Goal: Task Accomplishment & Management: Manage account settings

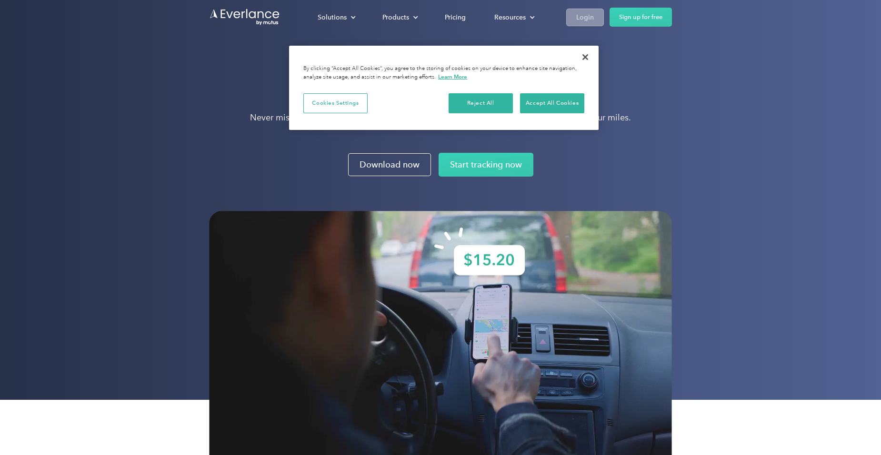
click at [581, 17] on div "Login" at bounding box center [585, 17] width 18 height 12
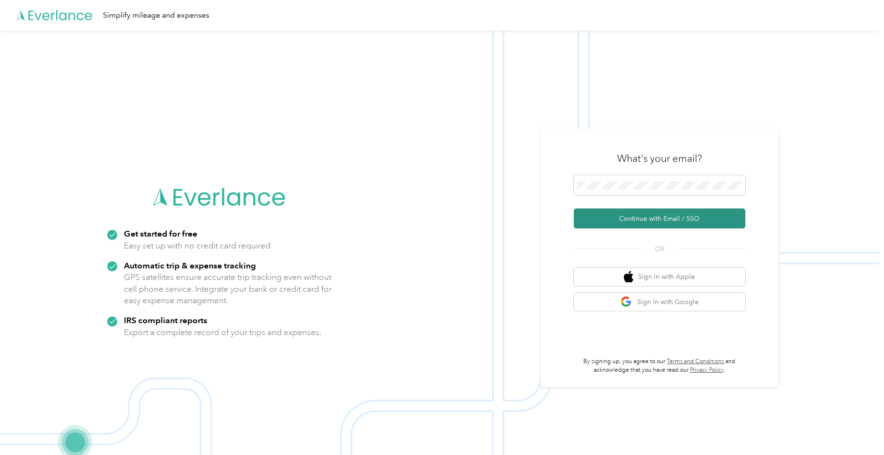
click at [639, 219] on button "Continue with Email / SSO" at bounding box center [660, 219] width 172 height 20
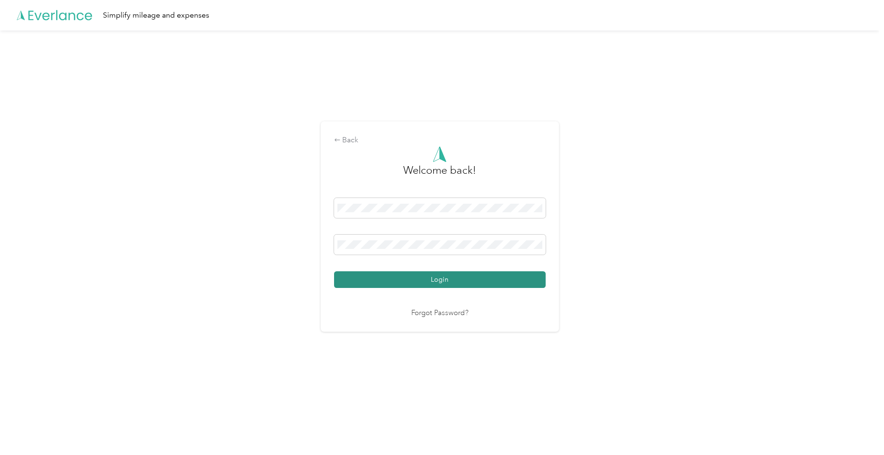
click at [435, 279] on button "Login" at bounding box center [440, 280] width 212 height 17
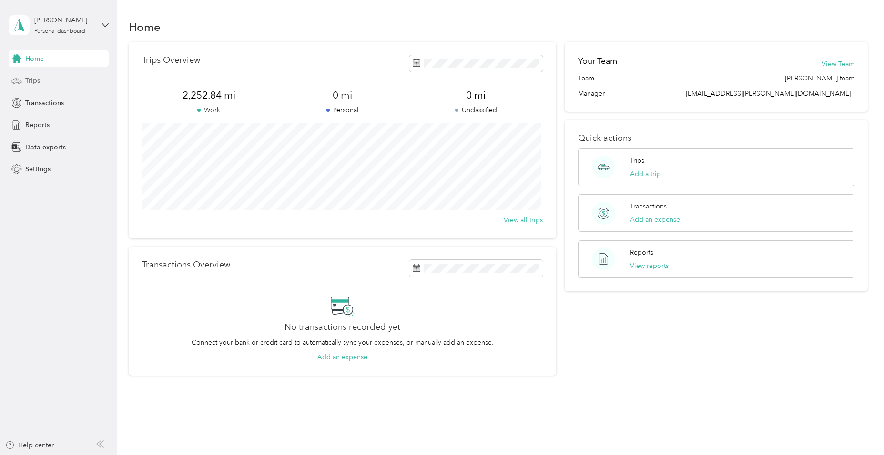
click at [40, 79] on span "Trips" at bounding box center [32, 81] width 15 height 10
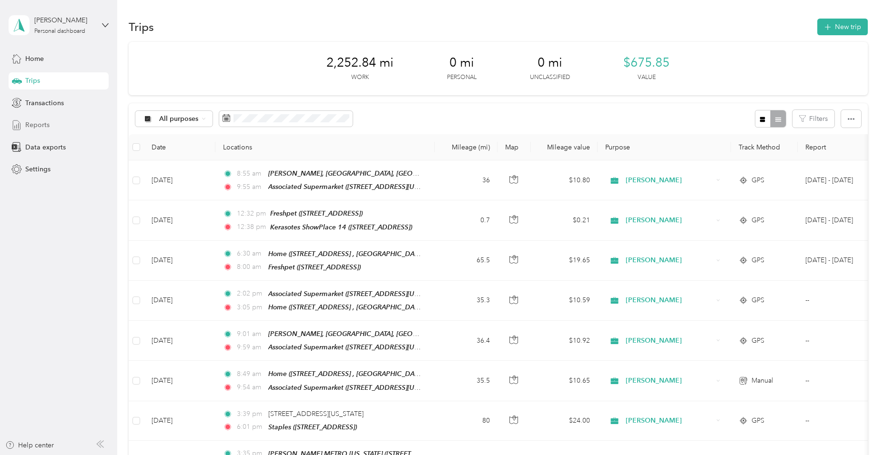
click at [43, 122] on span "Reports" at bounding box center [37, 125] width 24 height 10
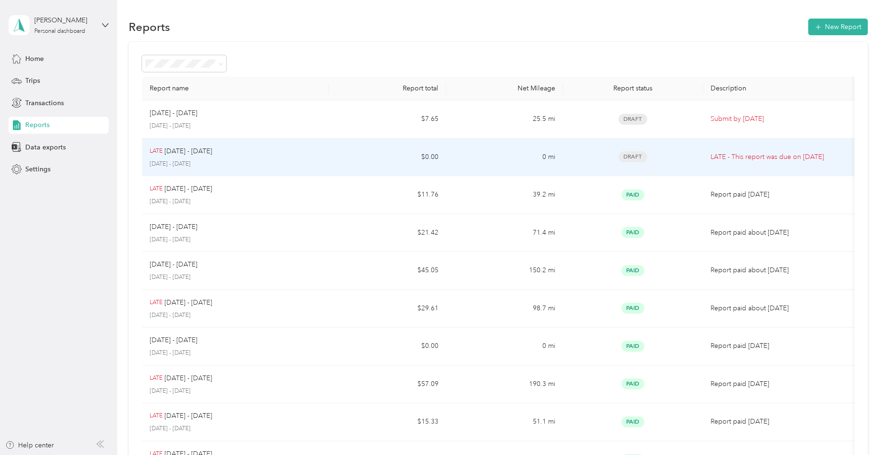
click at [273, 152] on div "LATE [DATE] - [DATE]" at bounding box center [236, 151] width 172 height 10
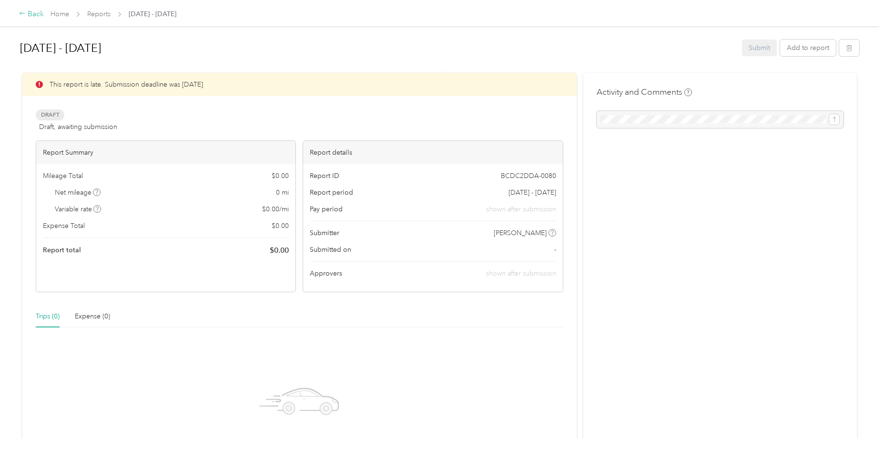
click at [30, 16] on div "Back" at bounding box center [31, 14] width 25 height 11
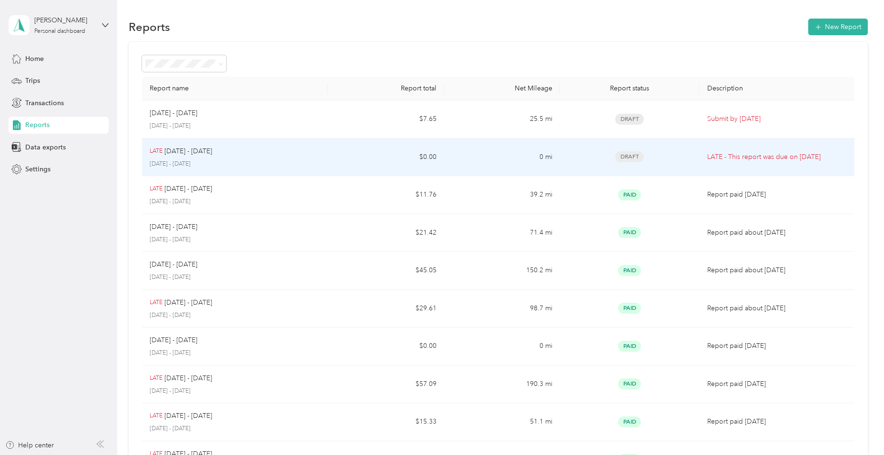
click at [280, 161] on p "[DATE] - [DATE]" at bounding box center [235, 164] width 171 height 9
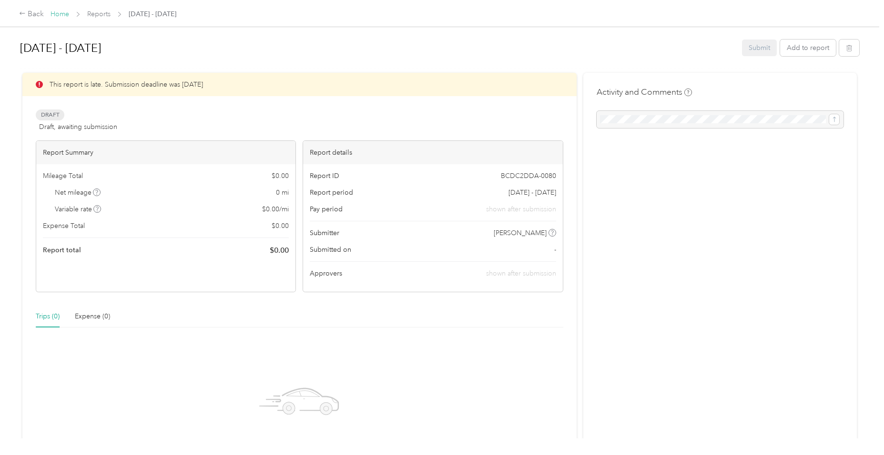
click at [61, 12] on link "Home" at bounding box center [60, 14] width 19 height 8
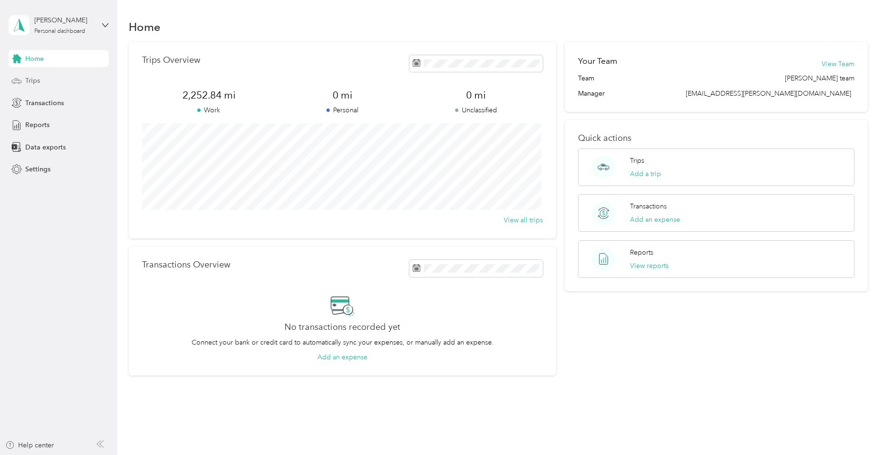
click at [41, 80] on div "Trips" at bounding box center [59, 80] width 100 height 17
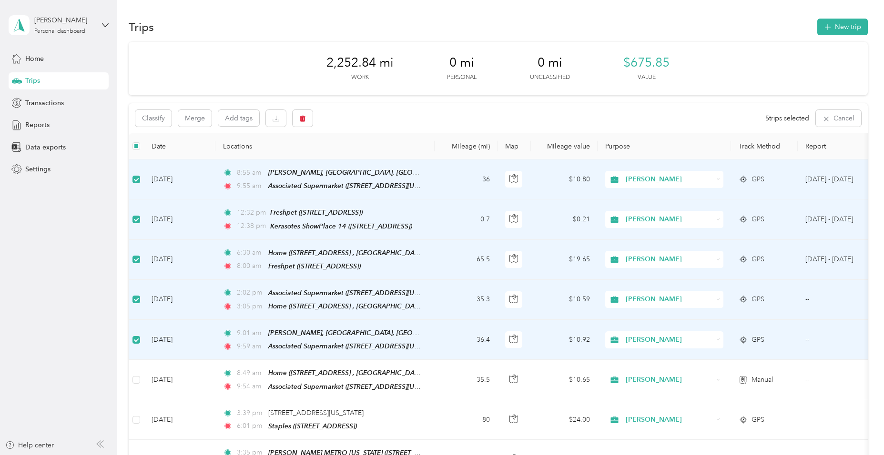
click at [275, 65] on div "2,252.84 mi Work 0 mi Personal 0 mi Unclassified $675.85 Value" at bounding box center [498, 68] width 738 height 53
drag, startPoint x: 880, startPoint y: 145, endPoint x: 161, endPoint y: 117, distance: 720.0
click at [161, 117] on button "Classify" at bounding box center [153, 118] width 36 height 17
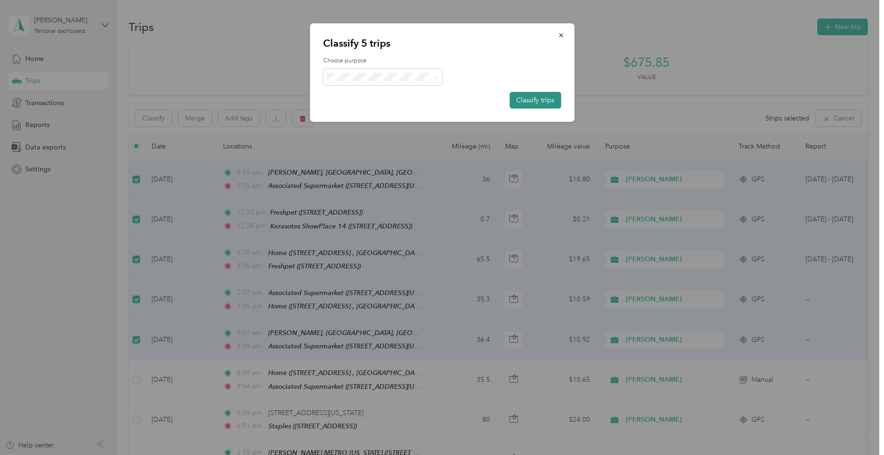
click at [520, 97] on button "Classify trips" at bounding box center [534, 100] width 51 height 17
click at [438, 77] on icon at bounding box center [436, 77] width 3 height 2
click at [383, 91] on span "[PERSON_NAME]" at bounding box center [391, 93] width 89 height 10
click at [537, 97] on button "Classify trips" at bounding box center [534, 100] width 51 height 17
click at [537, 97] on button "Classify trips" at bounding box center [529, 100] width 61 height 17
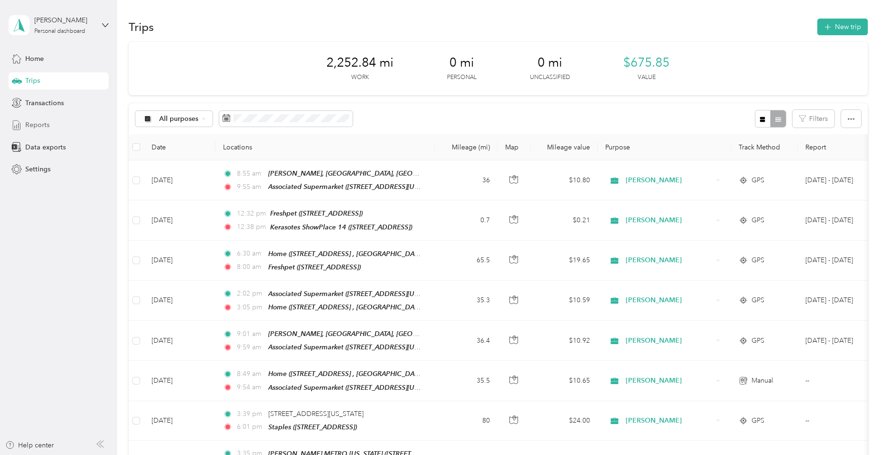
click at [40, 123] on span "Reports" at bounding box center [37, 125] width 24 height 10
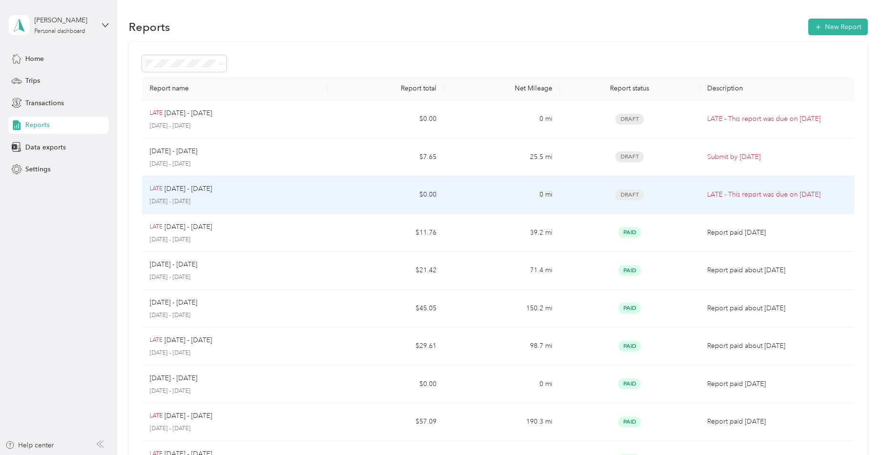
click at [247, 194] on div "LATE [DATE] - [DATE] [DATE] - [DATE]" at bounding box center [235, 195] width 171 height 22
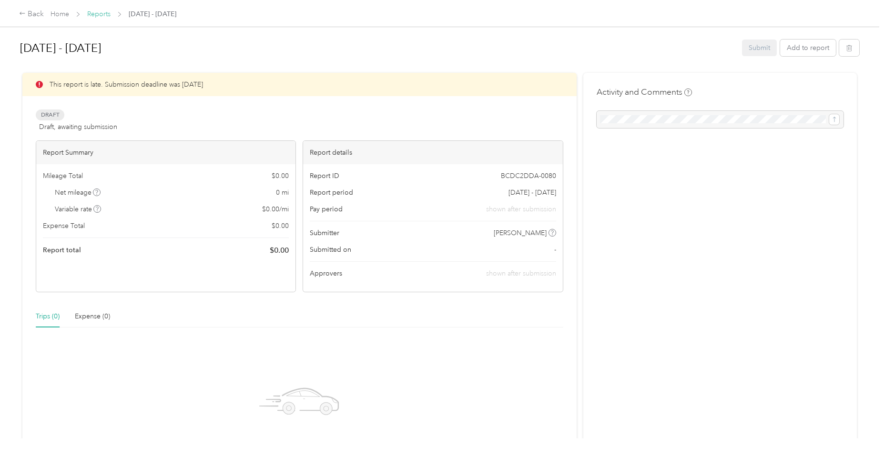
click at [109, 14] on link "Reports" at bounding box center [98, 14] width 23 height 8
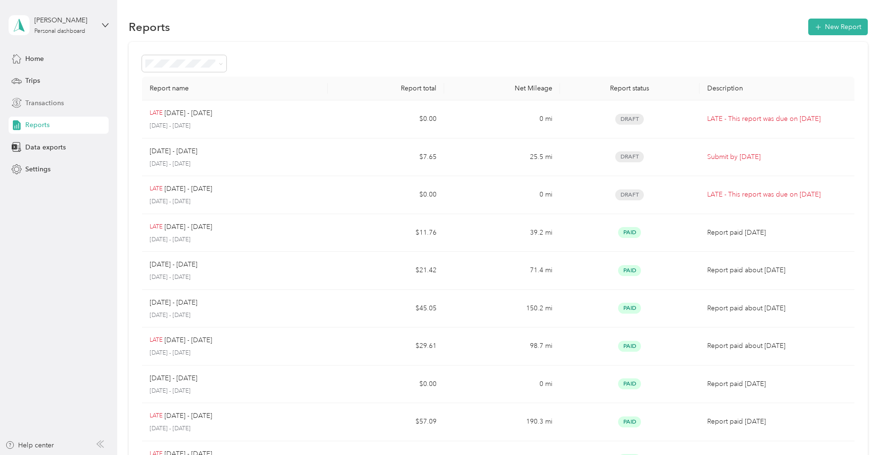
click at [44, 101] on span "Transactions" at bounding box center [44, 103] width 39 height 10
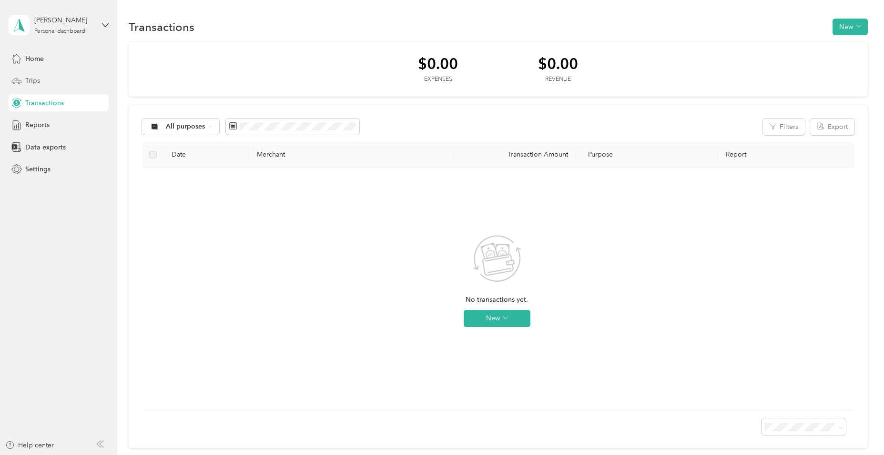
click at [30, 76] on span "Trips" at bounding box center [32, 81] width 15 height 10
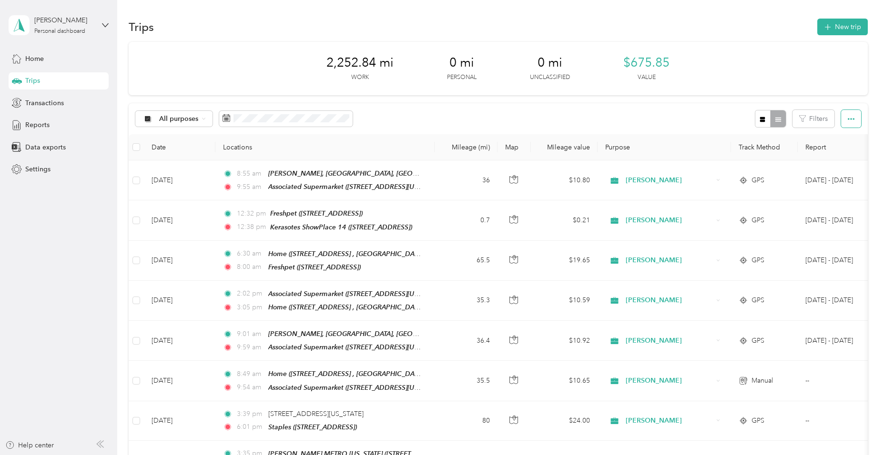
click at [848, 120] on icon "button" at bounding box center [851, 119] width 7 height 7
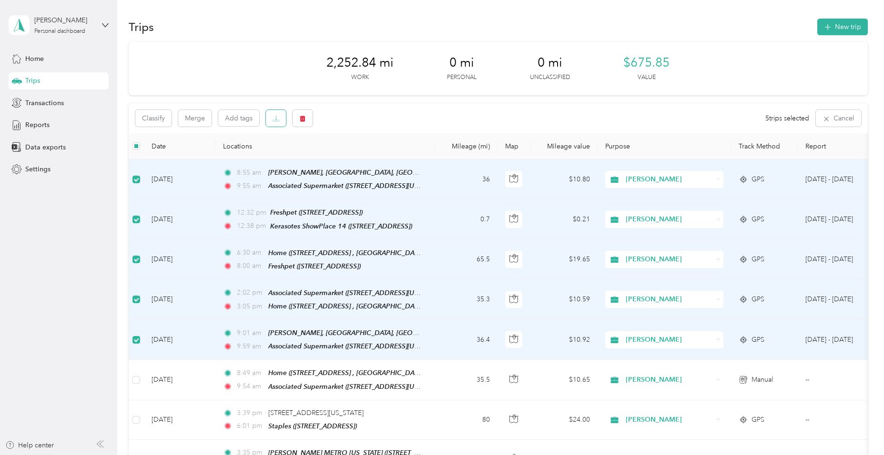
click at [276, 116] on icon "button" at bounding box center [276, 118] width 2 height 5
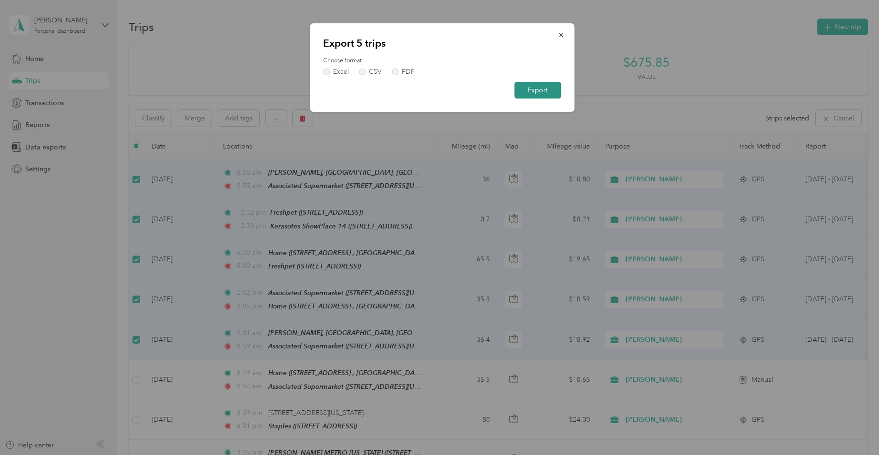
click at [530, 87] on button "Export" at bounding box center [537, 90] width 47 height 17
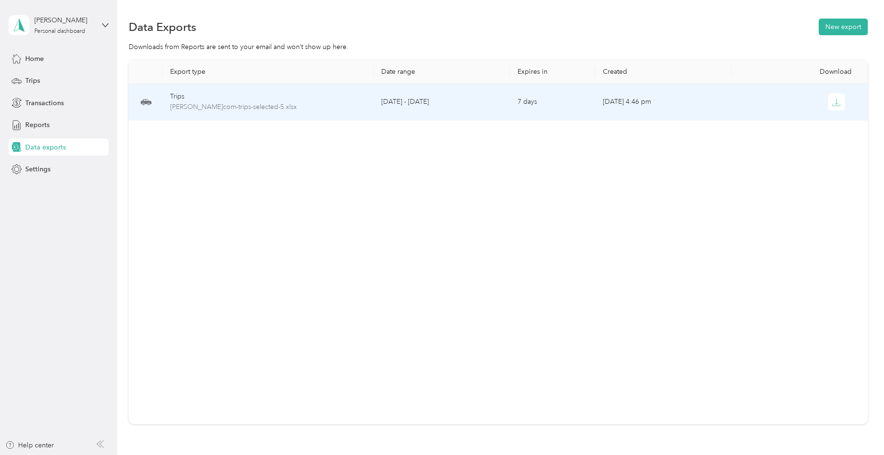
click at [330, 95] on div "Trips" at bounding box center [268, 96] width 196 height 10
click at [422, 96] on td "[DATE] - [DATE]" at bounding box center [442, 102] width 136 height 37
drag, startPoint x: 422, startPoint y: 96, endPoint x: 373, endPoint y: 98, distance: 49.6
click at [374, 98] on td "[DATE] - [DATE]" at bounding box center [442, 102] width 136 height 37
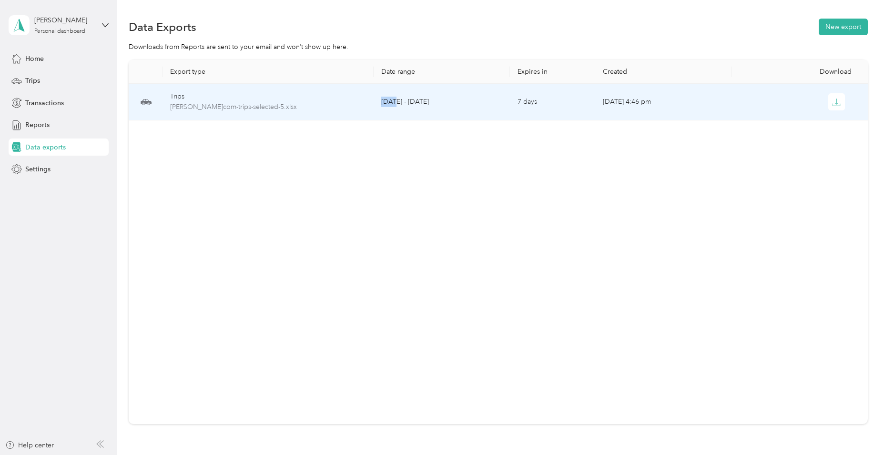
click at [374, 98] on td "[DATE] - [DATE]" at bounding box center [442, 102] width 136 height 37
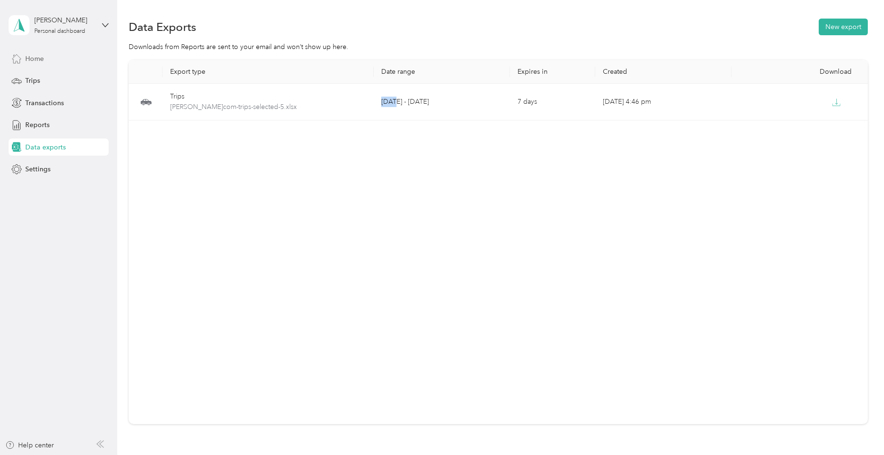
click at [40, 57] on span "Home" at bounding box center [34, 59] width 19 height 10
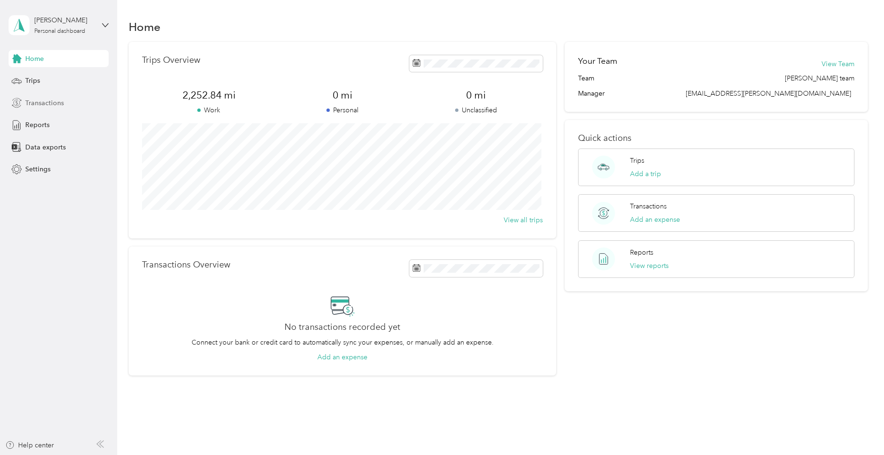
click at [57, 107] on span "Transactions" at bounding box center [44, 103] width 39 height 10
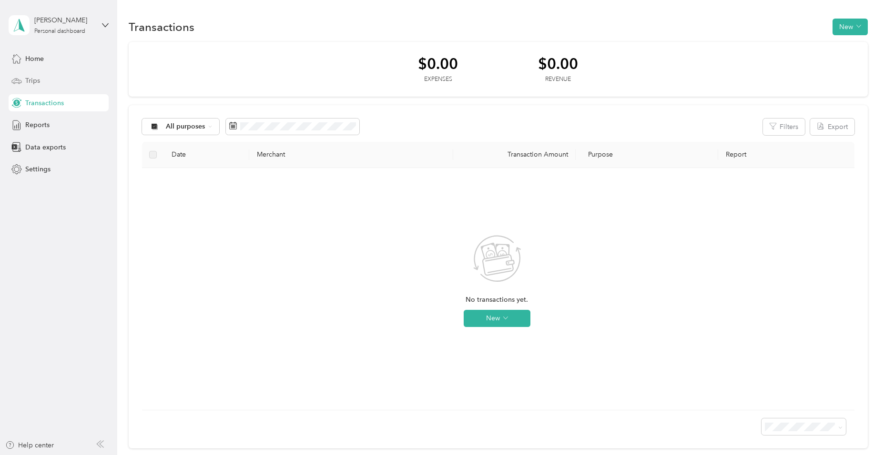
click at [35, 79] on span "Trips" at bounding box center [32, 81] width 15 height 10
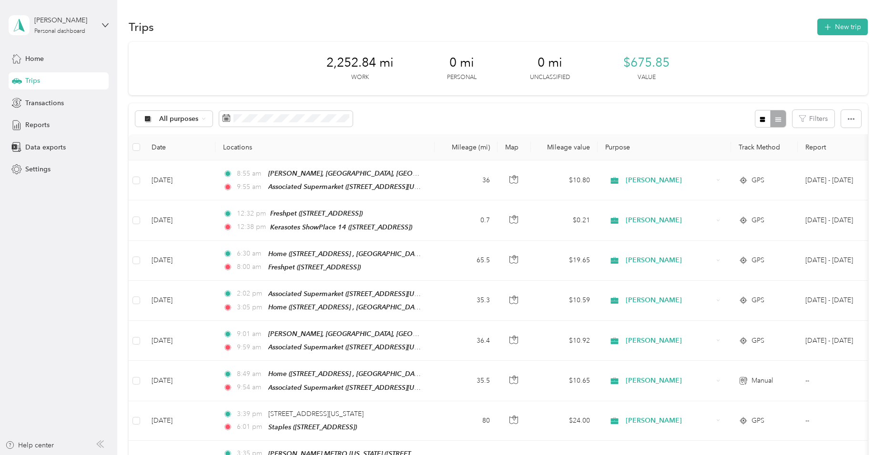
click at [820, 149] on th "Report" at bounding box center [841, 147] width 87 height 26
click at [844, 117] on button "button" at bounding box center [851, 119] width 20 height 18
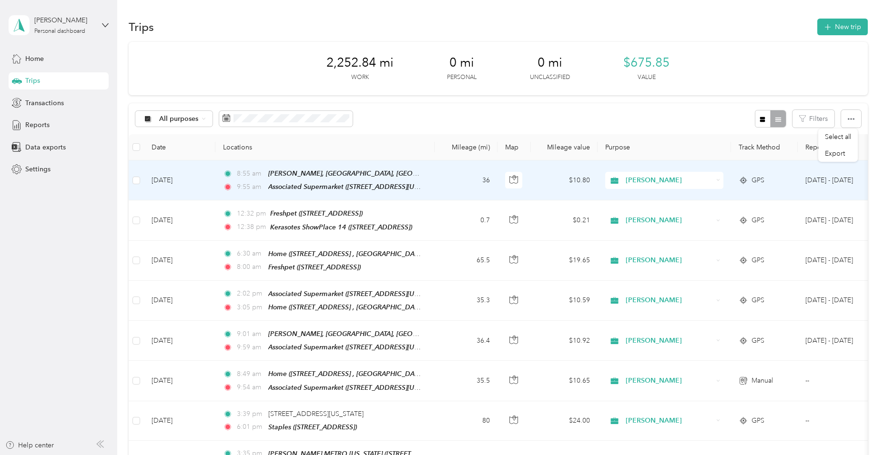
click at [141, 178] on td at bounding box center [136, 181] width 15 height 40
click at [141, 455] on div "Select all Export" at bounding box center [439, 455] width 879 height 0
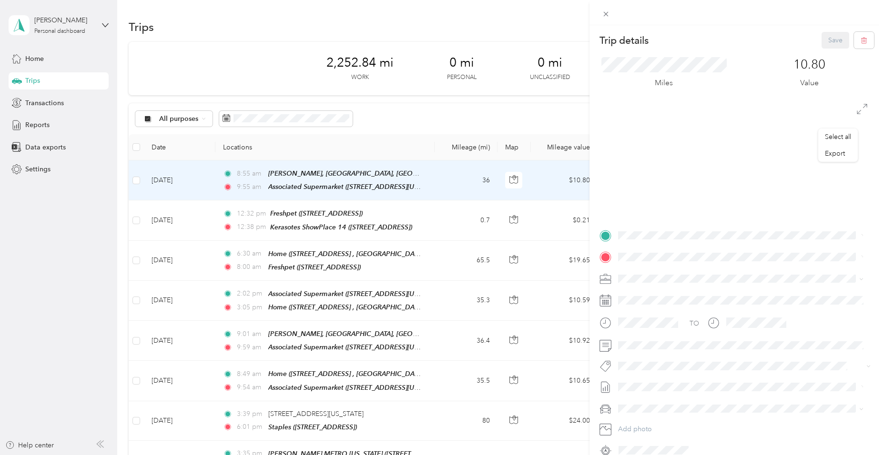
click at [136, 181] on div "Trip details Save This trip cannot be edited because it is either under review,…" at bounding box center [442, 227] width 884 height 455
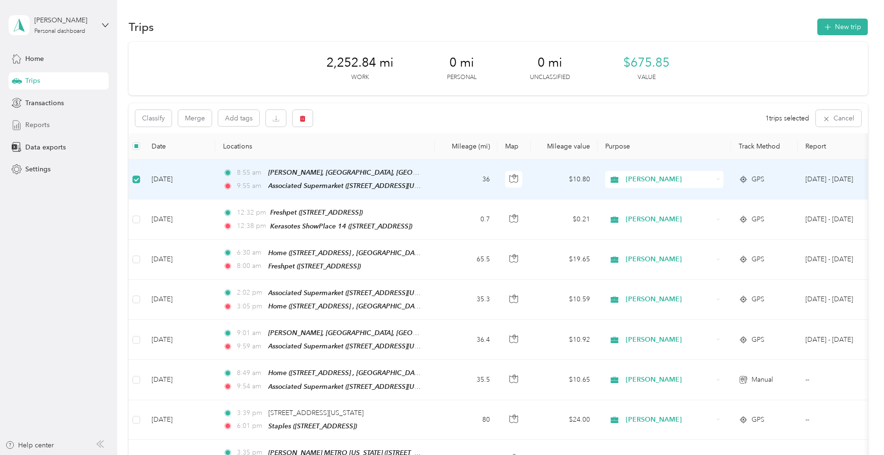
click at [45, 121] on span "Reports" at bounding box center [37, 125] width 24 height 10
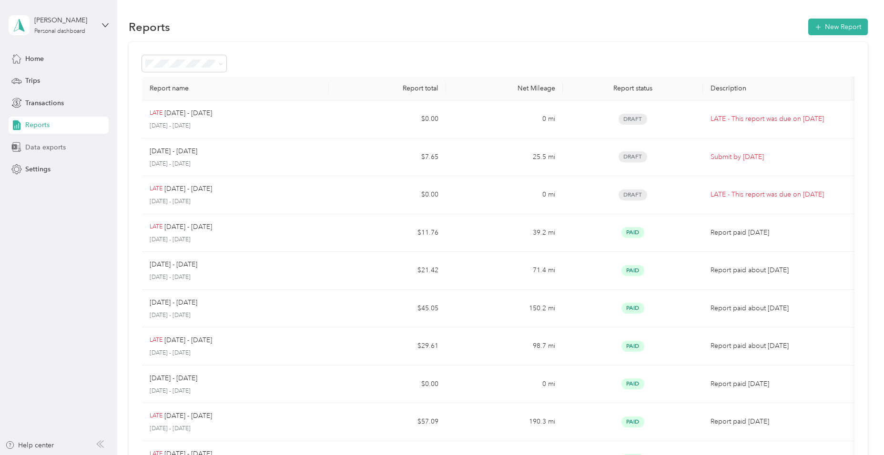
click at [32, 149] on span "Data exports" at bounding box center [45, 147] width 40 height 10
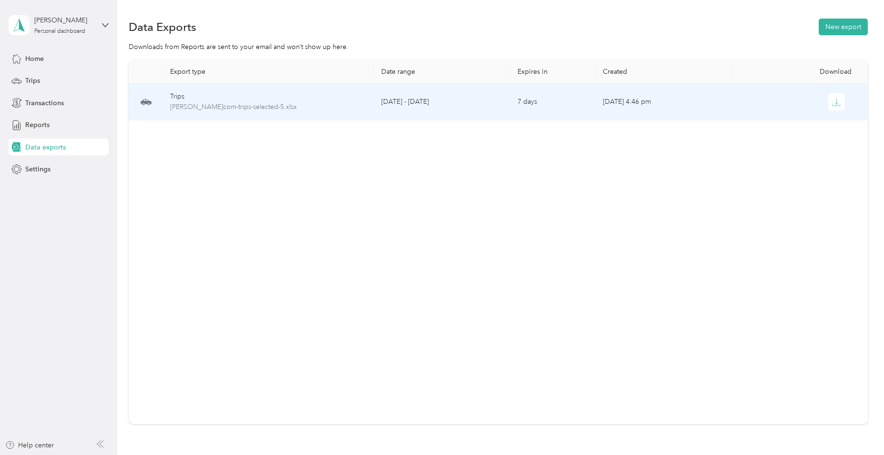
click at [213, 100] on div "Trips" at bounding box center [268, 96] width 196 height 10
click at [234, 102] on span "[PERSON_NAME]com-trips-selected-5.xlsx" at bounding box center [268, 107] width 196 height 10
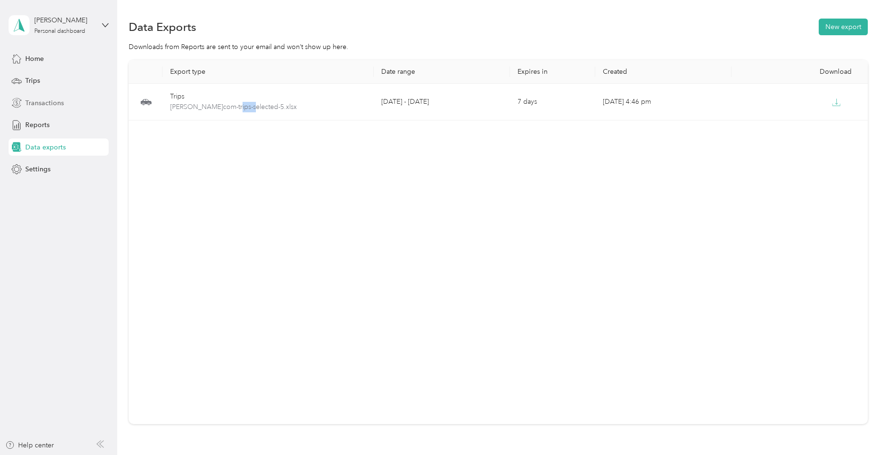
click at [45, 102] on span "Transactions" at bounding box center [44, 103] width 39 height 10
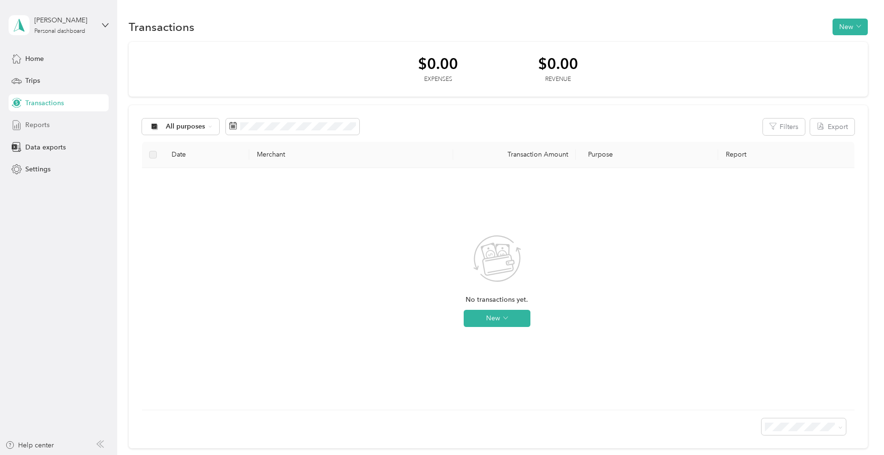
click at [53, 120] on div "Reports" at bounding box center [59, 125] width 100 height 17
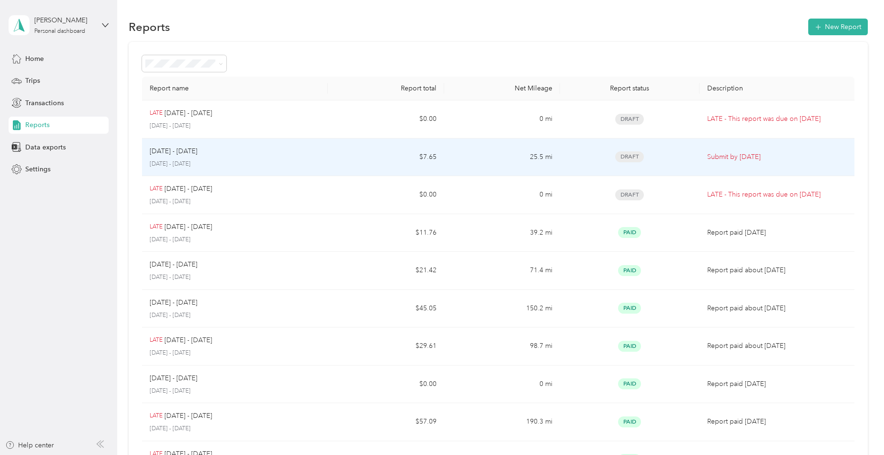
click at [684, 155] on div "Draft" at bounding box center [629, 157] width 124 height 11
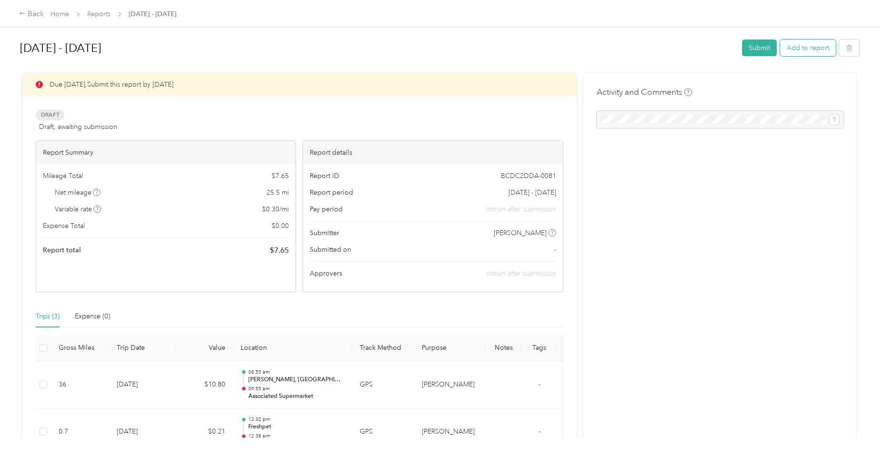
click at [802, 43] on button "Add to report" at bounding box center [808, 48] width 56 height 17
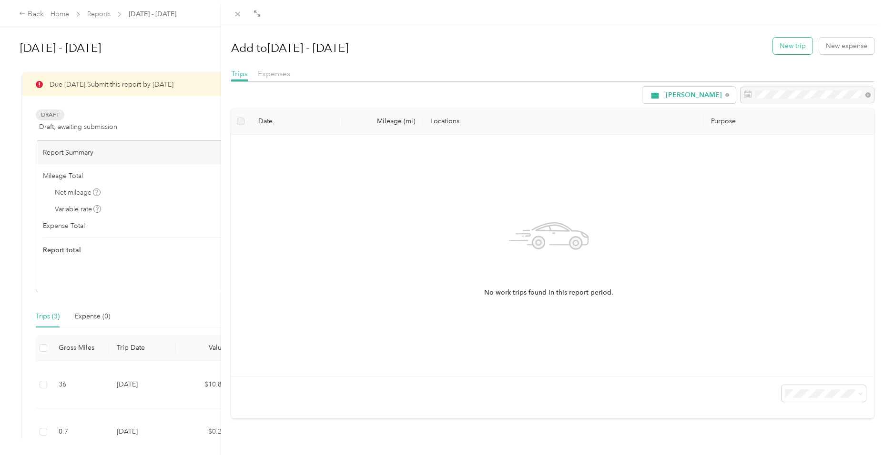
click at [791, 47] on button "New trip" at bounding box center [793, 46] width 40 height 17
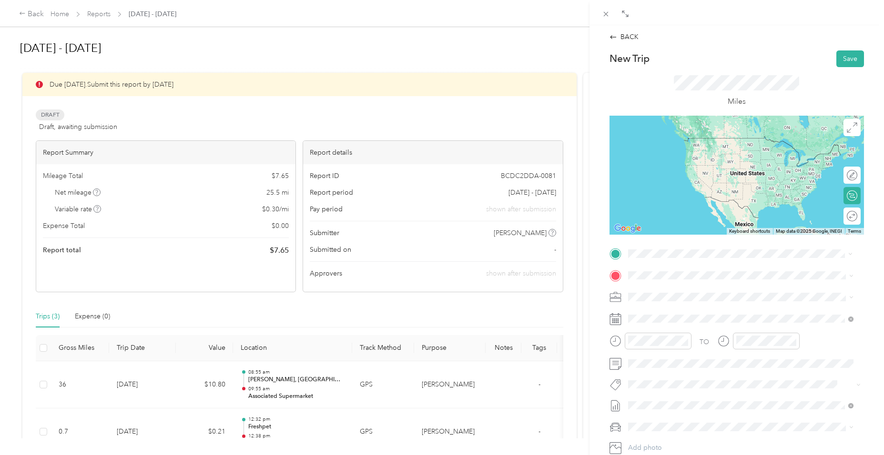
click at [722, 294] on strong "Associated Supermarket" at bounding box center [716, 293] width 76 height 9
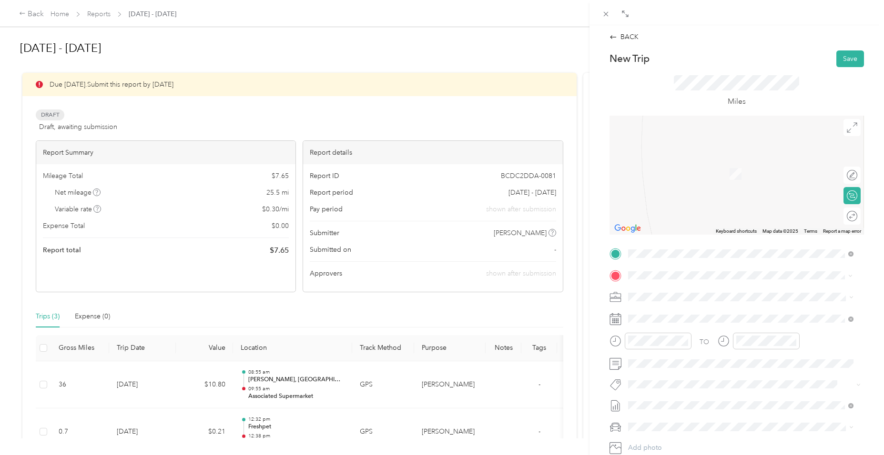
click at [708, 314] on span "[STREET_ADDRESS][PERSON_NAME][US_STATE]" at bounding box center [720, 310] width 148 height 9
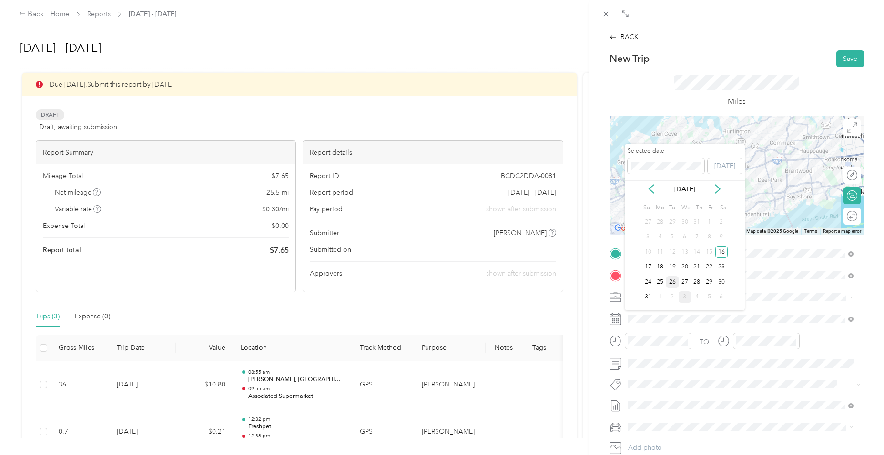
click at [673, 281] on div "26" at bounding box center [672, 282] width 12 height 12
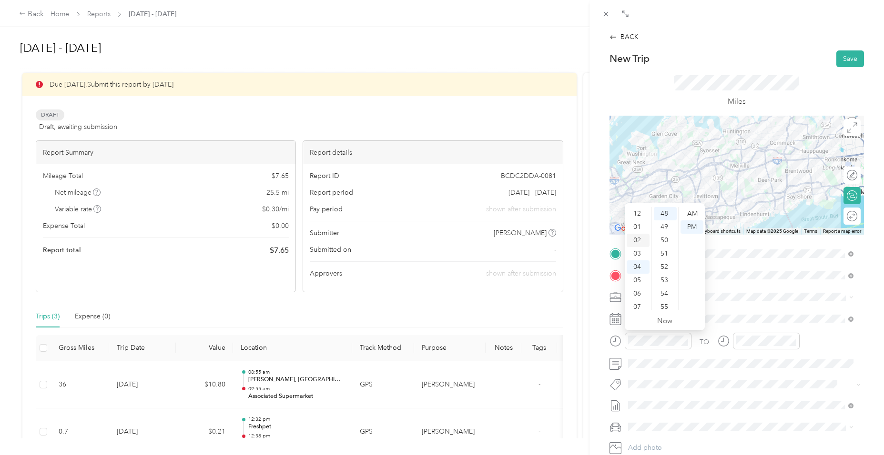
click at [637, 241] on div "02" at bounding box center [638, 240] width 23 height 13
click at [663, 229] on div "03" at bounding box center [665, 229] width 23 height 13
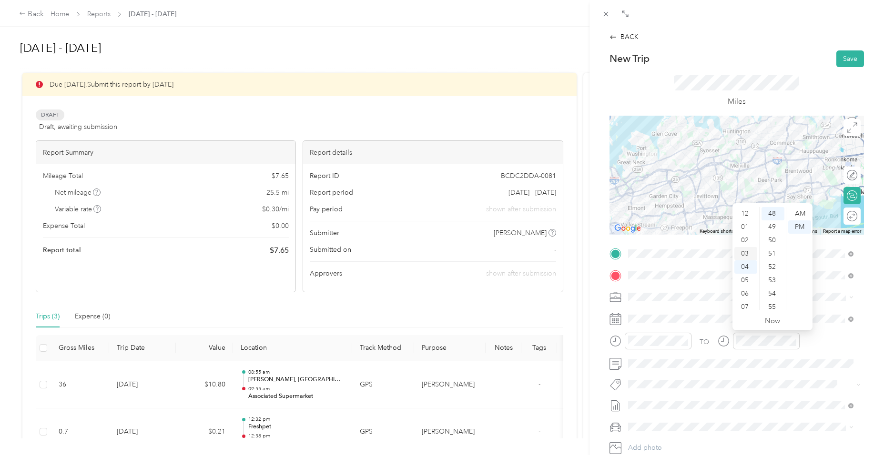
click at [748, 249] on div "03" at bounding box center [745, 253] width 23 height 13
click at [778, 247] on div "17" at bounding box center [772, 250] width 23 height 13
click at [822, 339] on div "TO" at bounding box center [736, 344] width 254 height 23
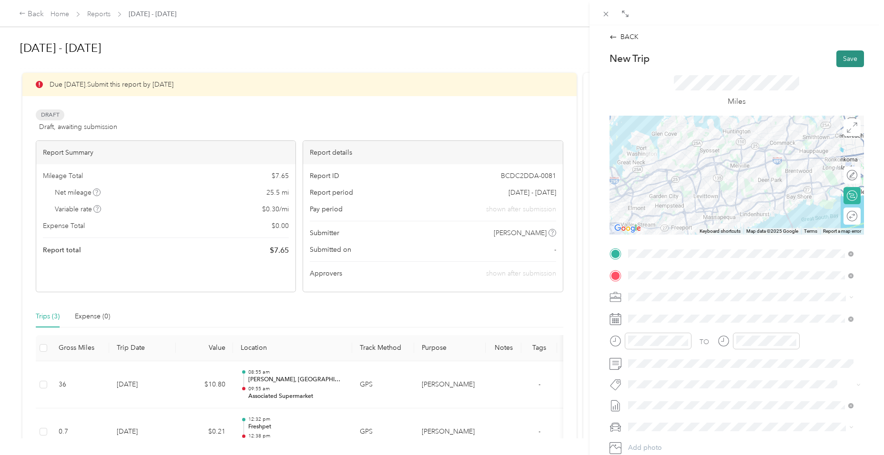
click at [842, 60] on button "Save" at bounding box center [850, 59] width 28 height 17
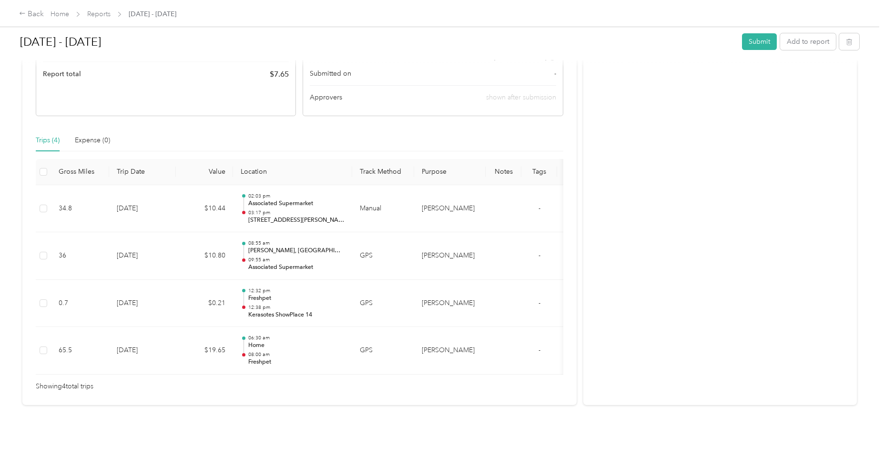
scroll to position [187, 0]
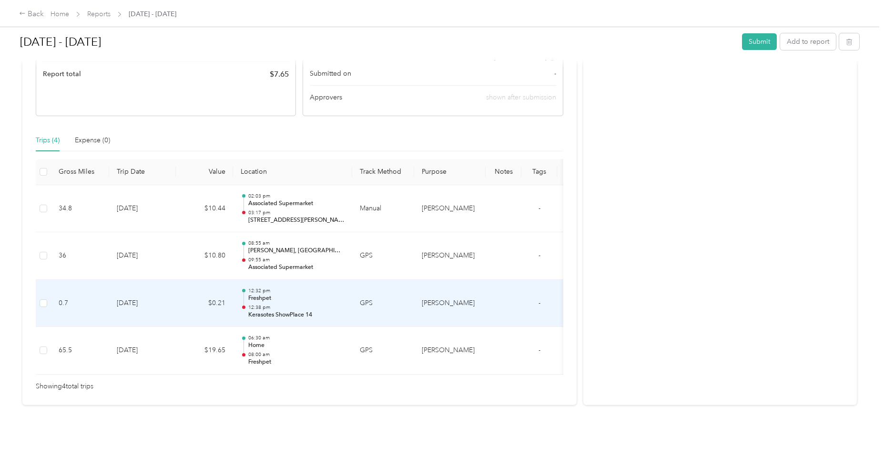
click at [300, 294] on p "Freshpet" at bounding box center [296, 298] width 96 height 9
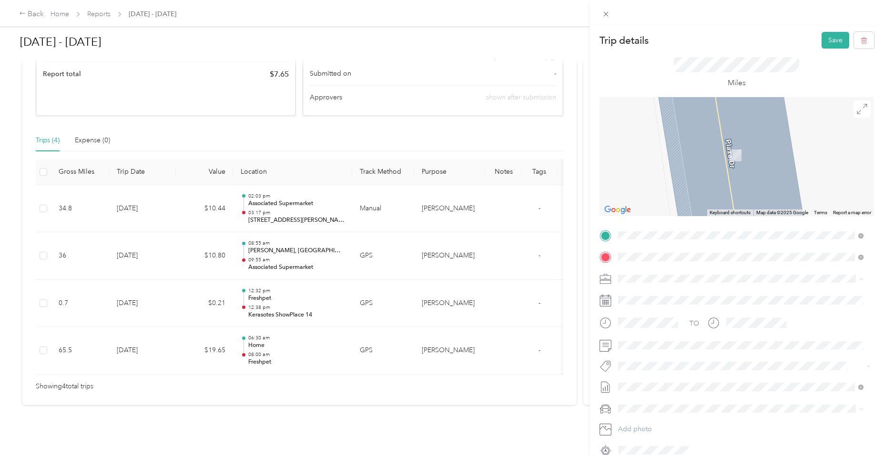
click at [674, 291] on span "[STREET_ADDRESS][PERSON_NAME][US_STATE]" at bounding box center [710, 291] width 148 height 9
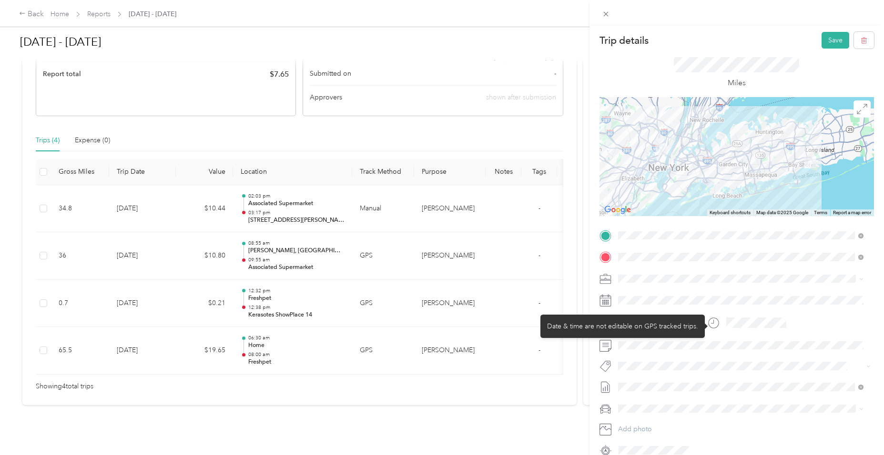
click at [675, 328] on div "Date & time are not editable on GPS tracked trips." at bounding box center [622, 326] width 164 height 23
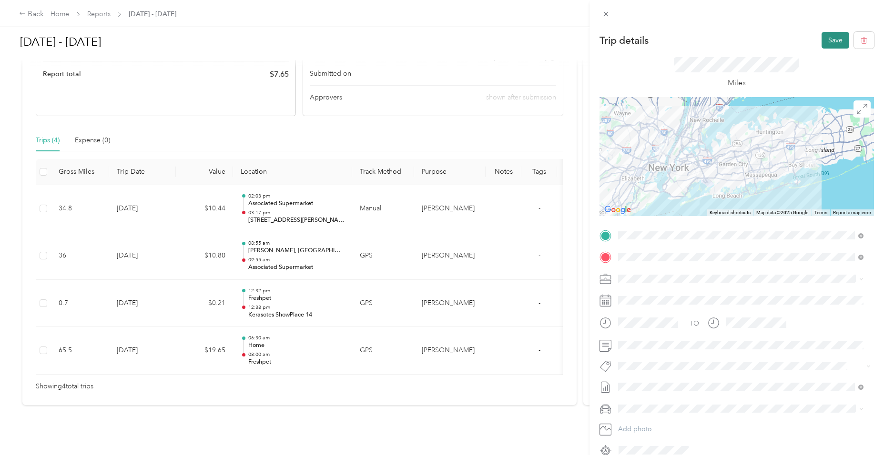
click at [823, 36] on button "Save" at bounding box center [835, 40] width 28 height 17
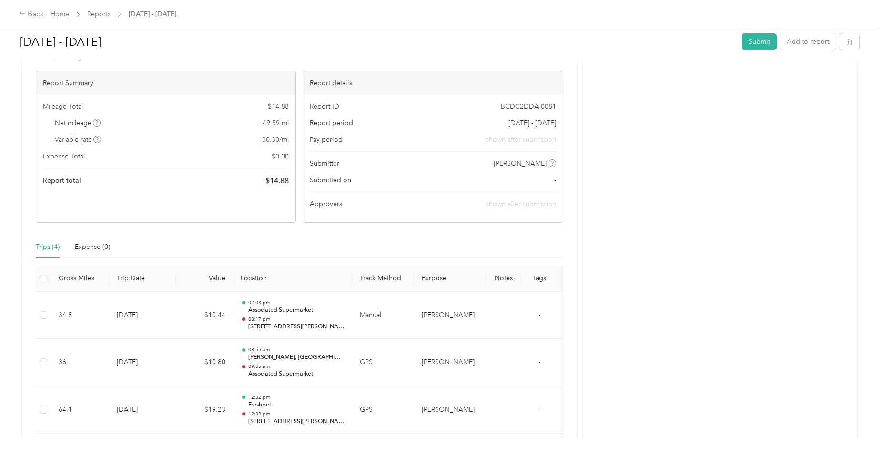
scroll to position [62, 0]
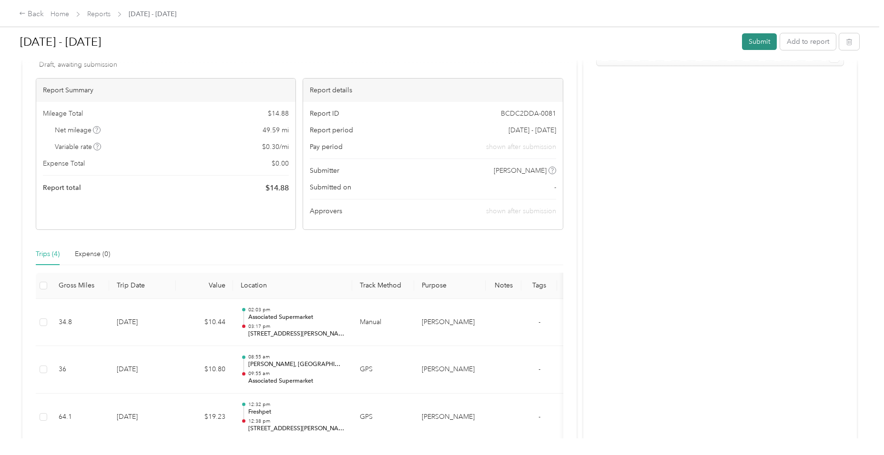
click at [749, 42] on button "Submit" at bounding box center [759, 41] width 35 height 17
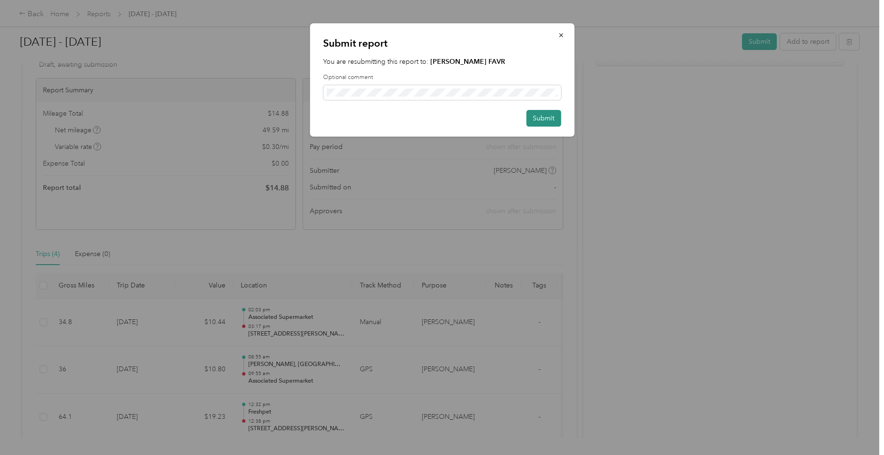
click at [546, 118] on button "Submit" at bounding box center [543, 118] width 35 height 17
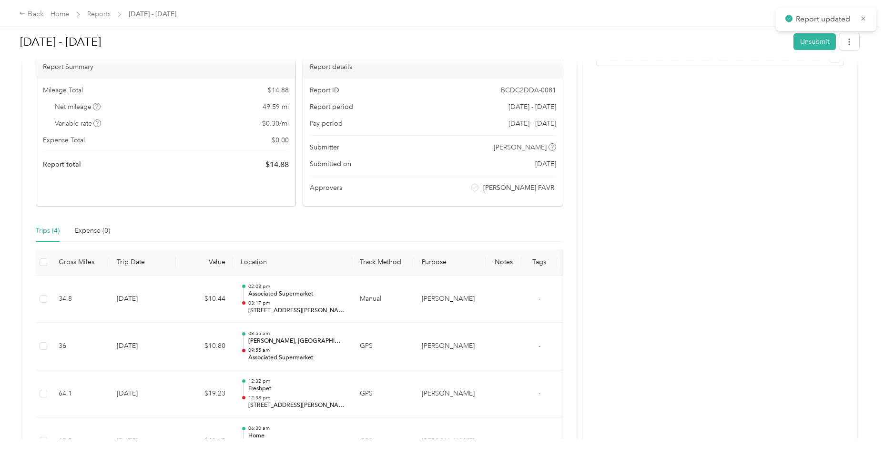
scroll to position [76, 0]
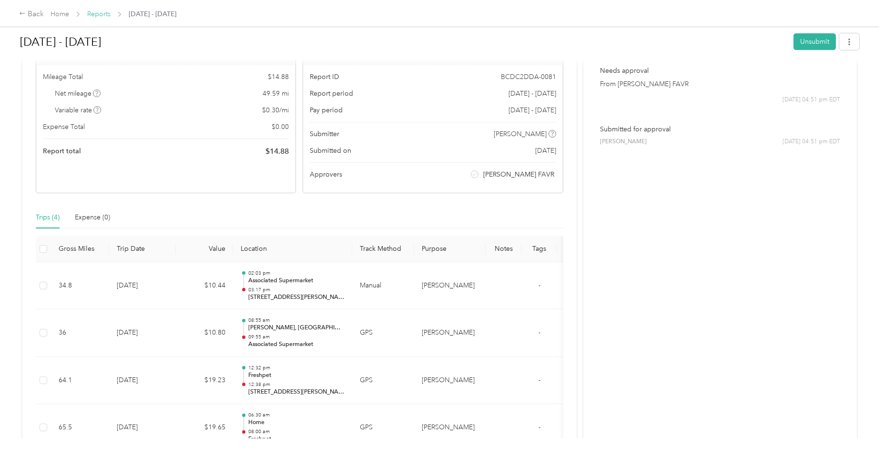
click at [99, 15] on link "Reports" at bounding box center [98, 14] width 23 height 8
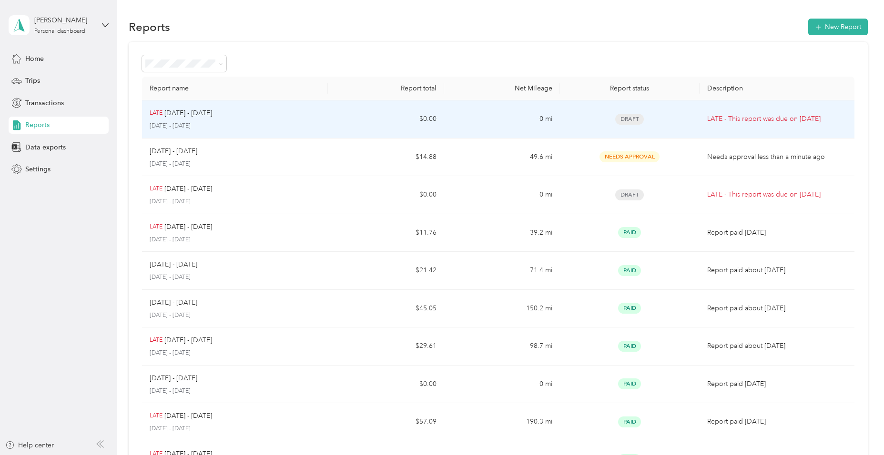
click at [202, 124] on p "[DATE] - [DATE]" at bounding box center [235, 126] width 171 height 9
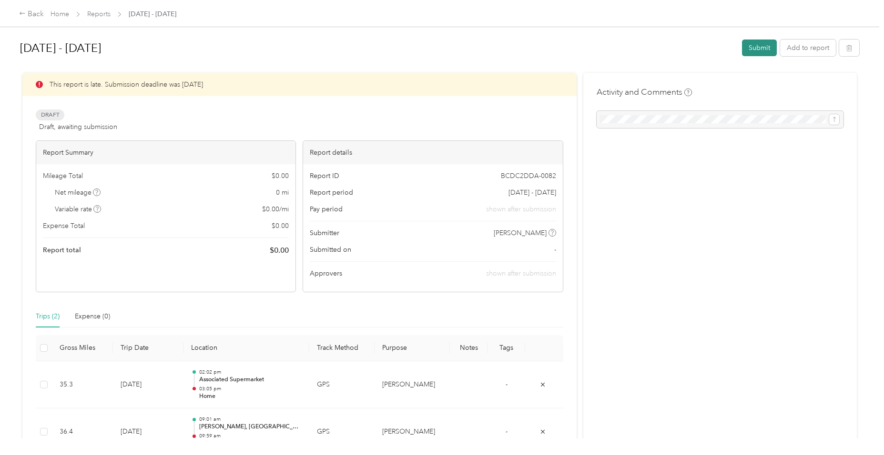
click at [747, 47] on button "Submit" at bounding box center [759, 48] width 35 height 17
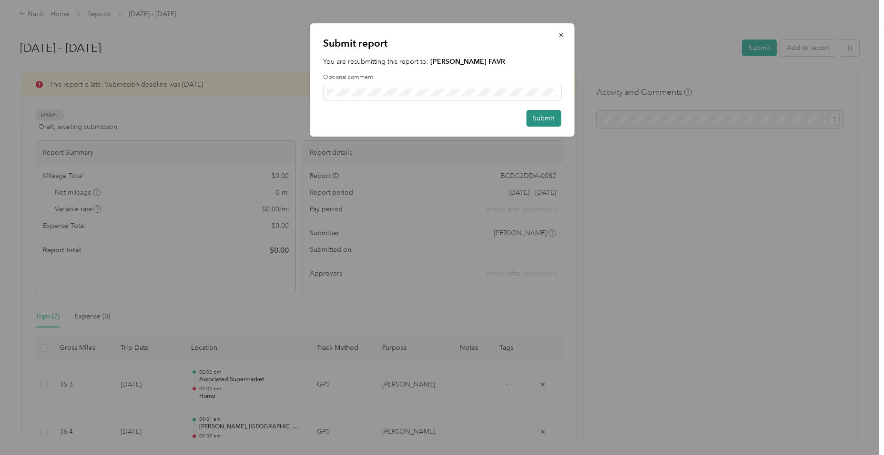
click at [545, 117] on button "Submit" at bounding box center [543, 118] width 35 height 17
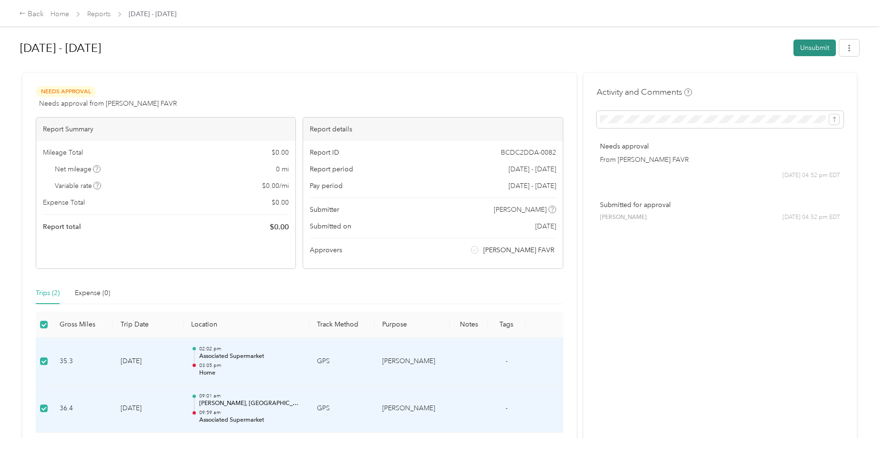
click at [808, 46] on button "Unsubmit" at bounding box center [814, 48] width 42 height 17
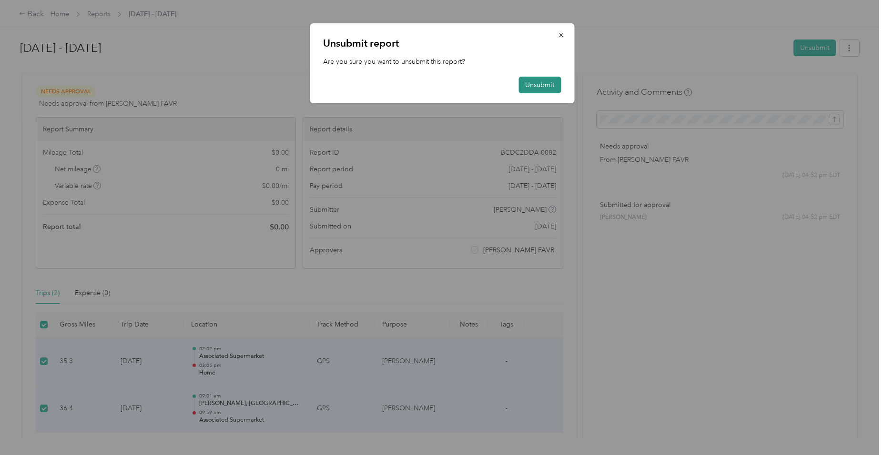
click at [536, 83] on button "Unsubmit" at bounding box center [539, 85] width 42 height 17
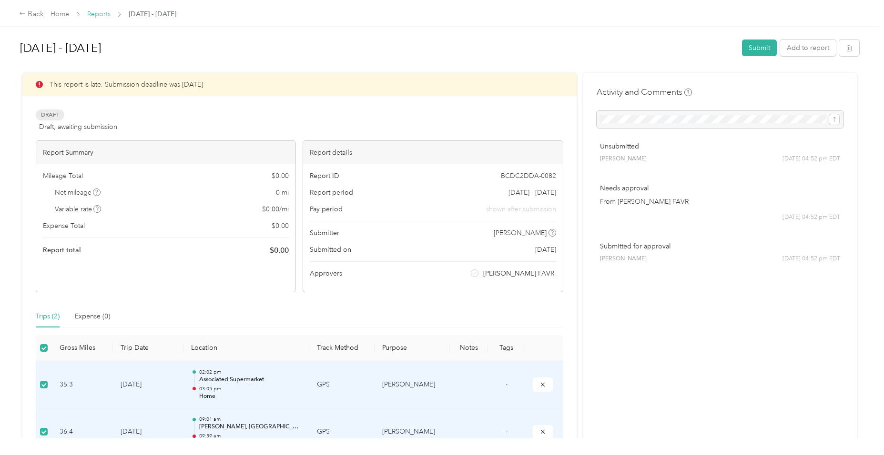
click at [103, 14] on link "Reports" at bounding box center [98, 14] width 23 height 8
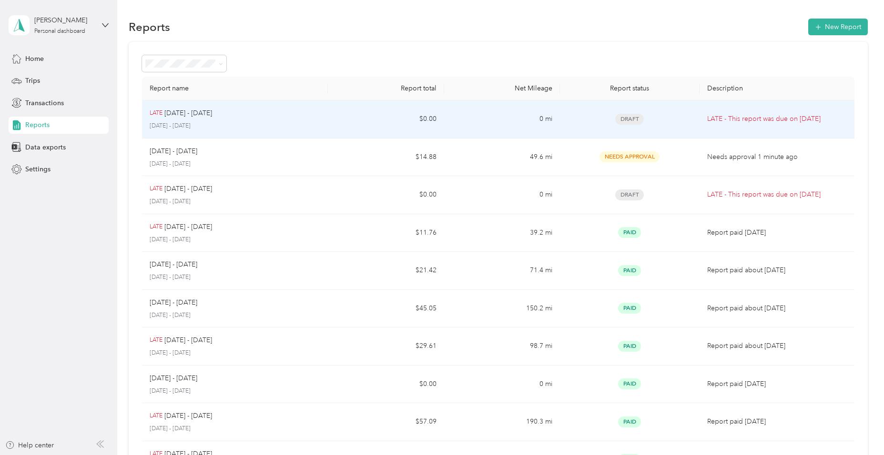
click at [239, 119] on div "LATE [DATE] - [DATE] [DATE] - [DATE]" at bounding box center [235, 119] width 171 height 22
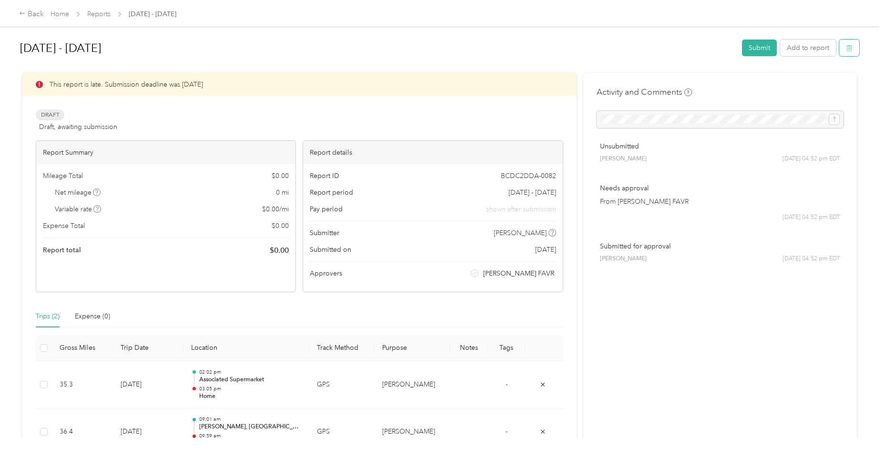
click at [846, 48] on icon "button" at bounding box center [849, 48] width 7 height 7
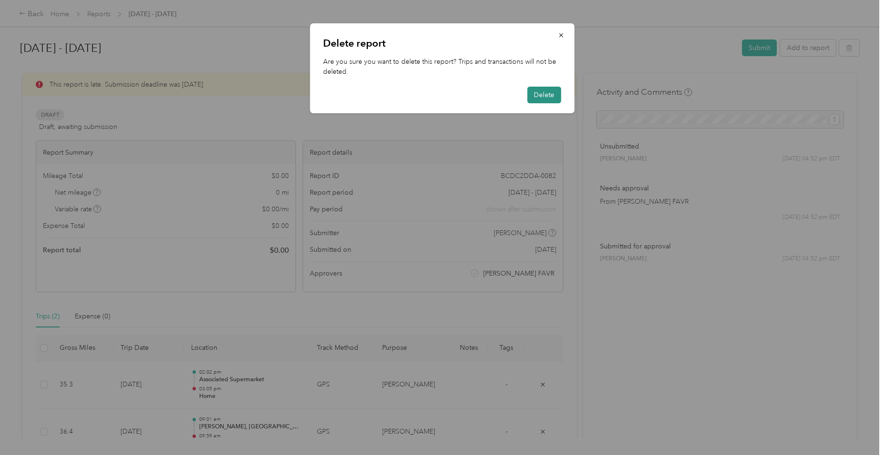
click at [542, 100] on button "Delete" at bounding box center [544, 95] width 34 height 17
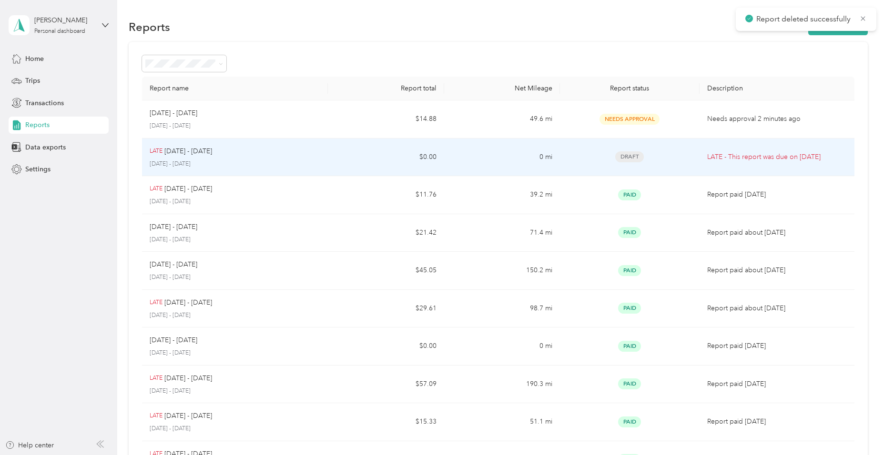
click at [280, 155] on div "LATE [DATE] - [DATE]" at bounding box center [235, 151] width 171 height 10
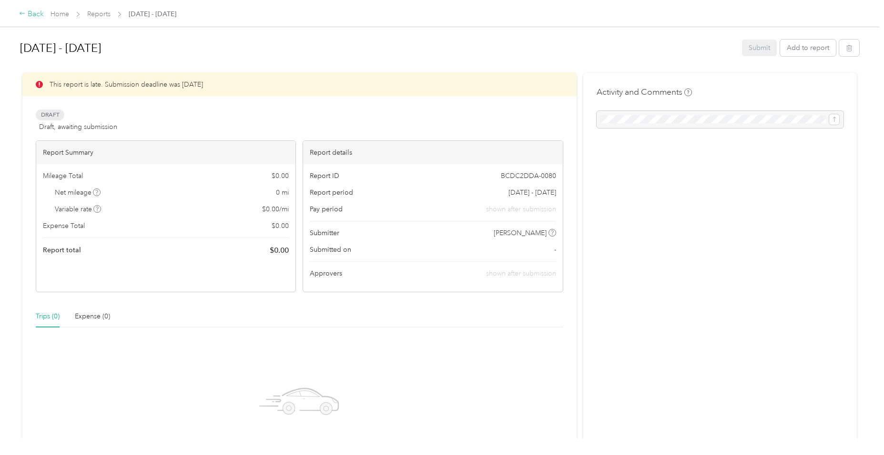
click at [26, 10] on div "Back" at bounding box center [31, 14] width 25 height 11
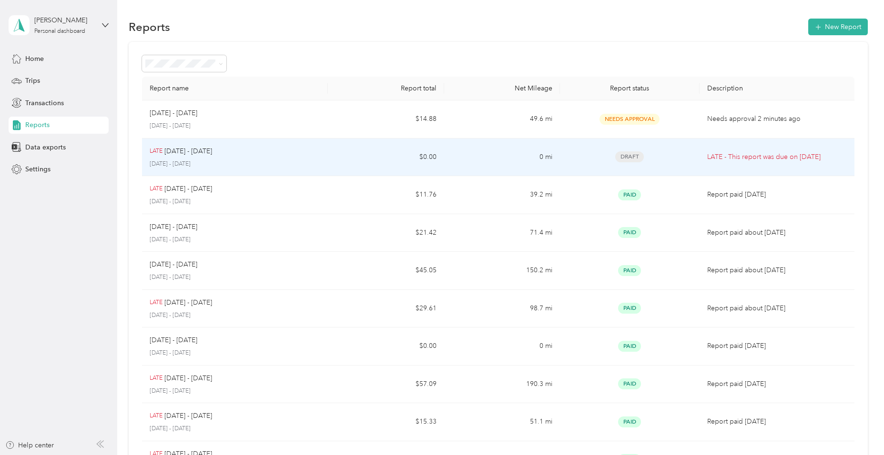
click at [212, 155] on p "[DATE] - [DATE]" at bounding box center [188, 151] width 48 height 10
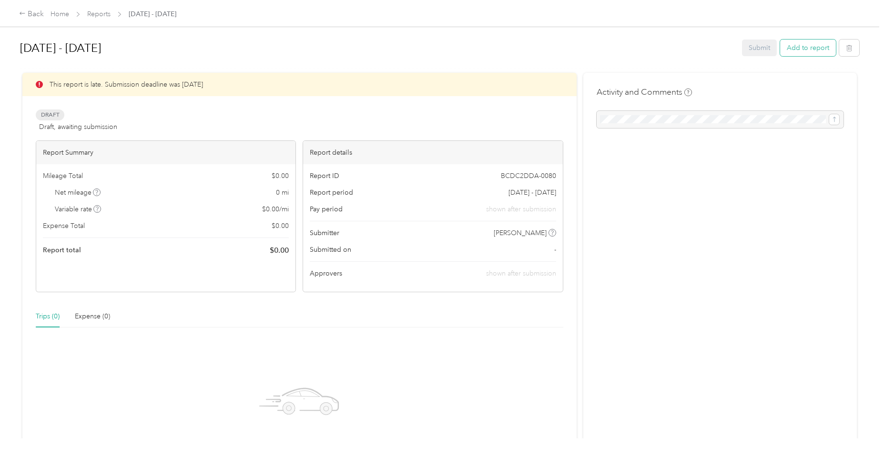
click at [800, 48] on button "Add to report" at bounding box center [808, 48] width 56 height 17
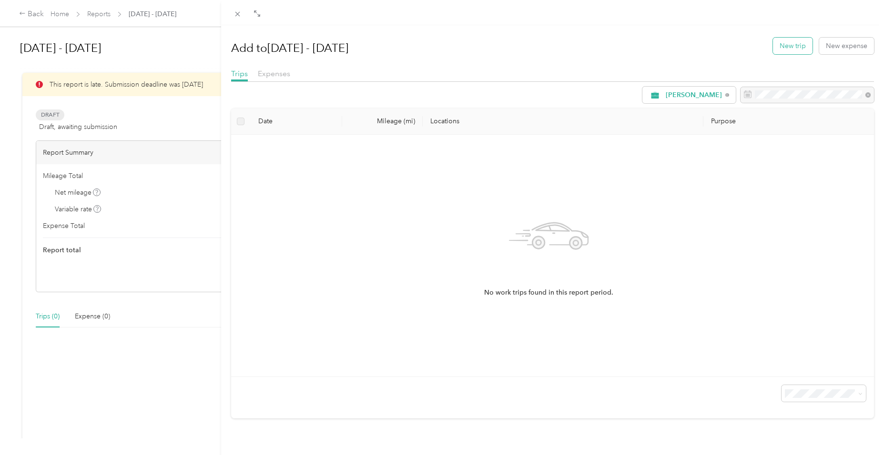
click at [796, 44] on button "New trip" at bounding box center [793, 46] width 40 height 17
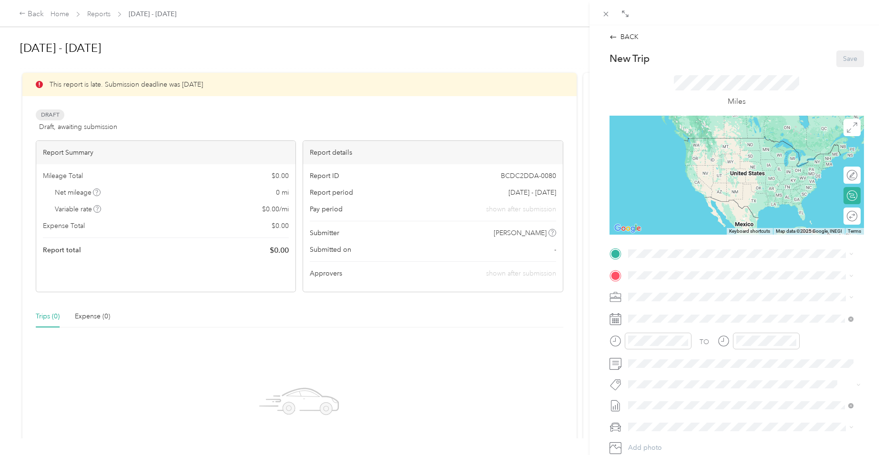
click at [677, 295] on div "[PERSON_NAME], [GEOGRAPHIC_DATA], [GEOGRAPHIC_DATA], [US_STATE], 11730, [GEOGRA…" at bounding box center [748, 304] width 204 height 37
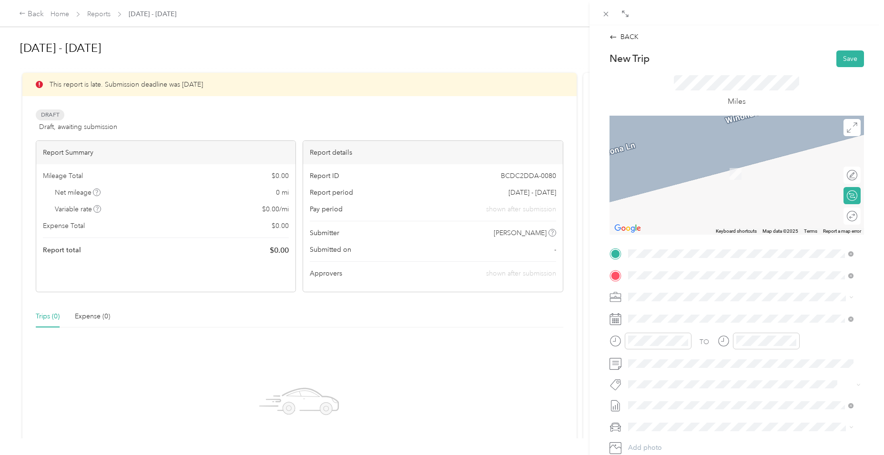
click at [668, 325] on span "[STREET_ADDRESS][US_STATE]" at bounding box center [693, 328] width 95 height 8
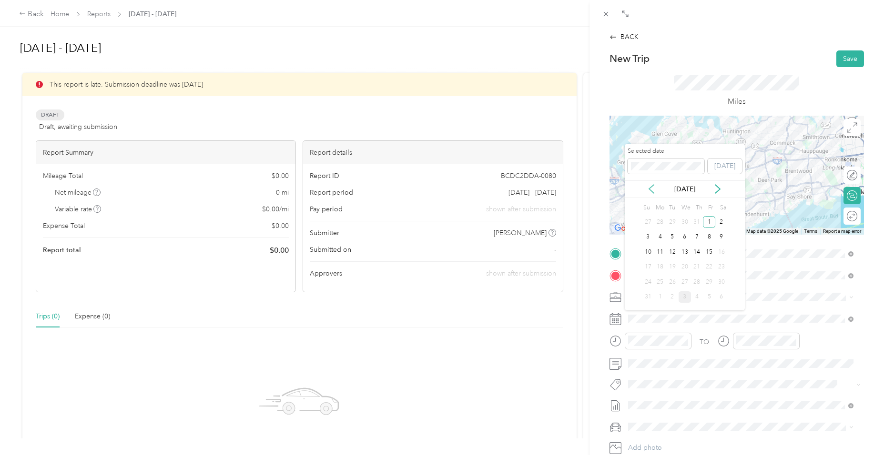
click at [652, 189] on icon at bounding box center [652, 189] width 10 height 10
click at [686, 282] on div "30" at bounding box center [684, 282] width 12 height 12
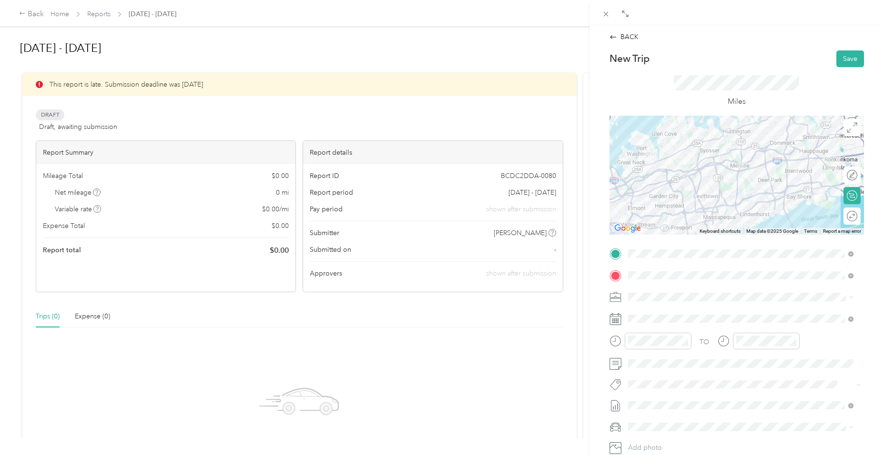
click at [616, 321] on rect at bounding box center [616, 320] width 1 height 1
click at [621, 320] on icon at bounding box center [615, 319] width 11 height 10
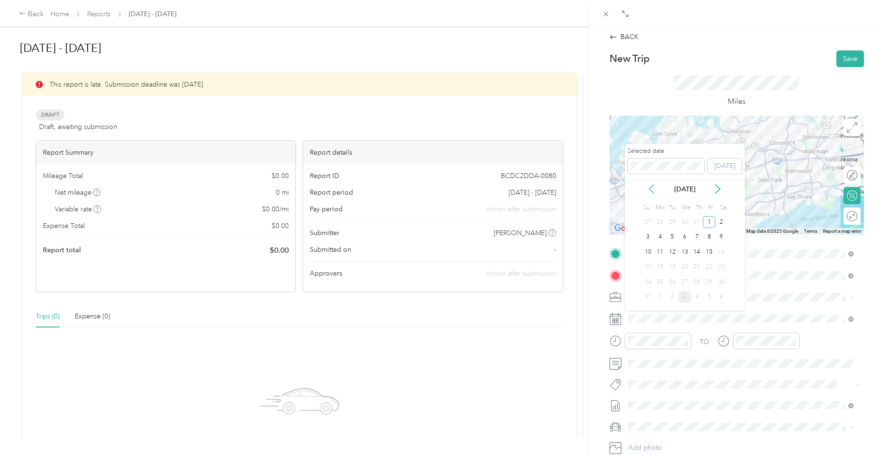
click at [650, 191] on icon at bounding box center [651, 189] width 5 height 9
click at [613, 455] on div "Drag to resize Click to close BACK New Trip Save This trip cannot be edited bec…" at bounding box center [439, 455] width 879 height 0
click at [651, 190] on icon at bounding box center [651, 189] width 5 height 9
click at [685, 281] on div "30" at bounding box center [684, 282] width 12 height 12
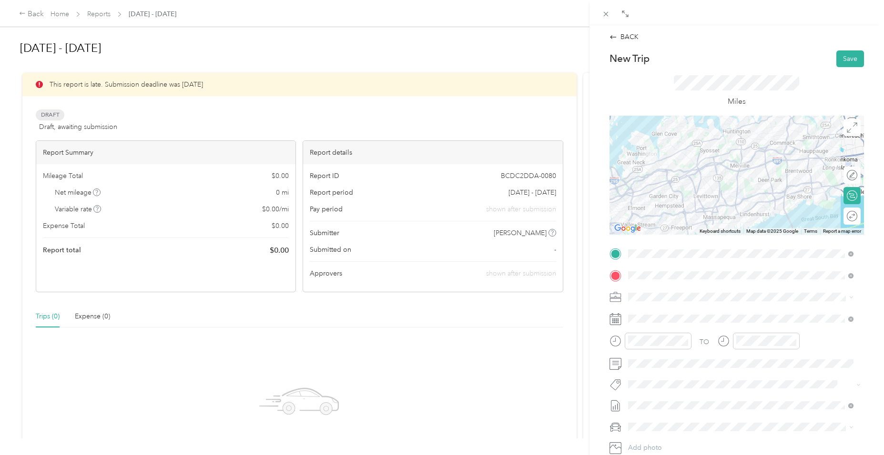
click at [770, 95] on div "Miles" at bounding box center [736, 91] width 125 height 32
click at [724, 430] on li "[DATE] - [DATE] Draft" at bounding box center [741, 435] width 232 height 15
click at [614, 338] on div at bounding box center [650, 341] width 82 height 17
click at [558, 337] on div "BACK New Trip Save This trip cannot be edited because it is either under review…" at bounding box center [442, 227] width 884 height 455
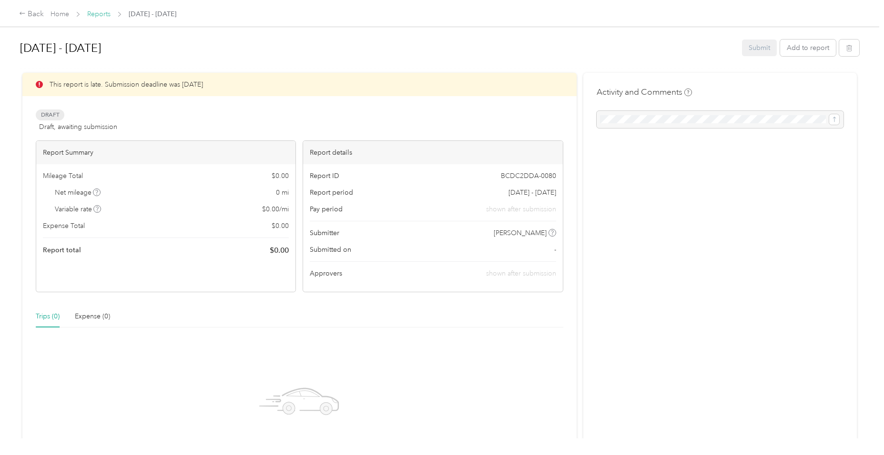
click at [99, 15] on link "Reports" at bounding box center [98, 14] width 23 height 8
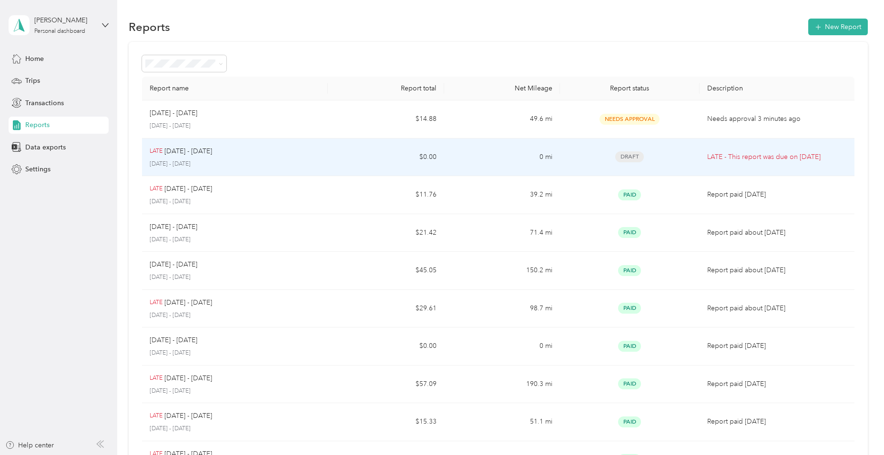
click at [233, 157] on div "LATE [DATE] - [DATE] [DATE] - [DATE]" at bounding box center [235, 157] width 171 height 22
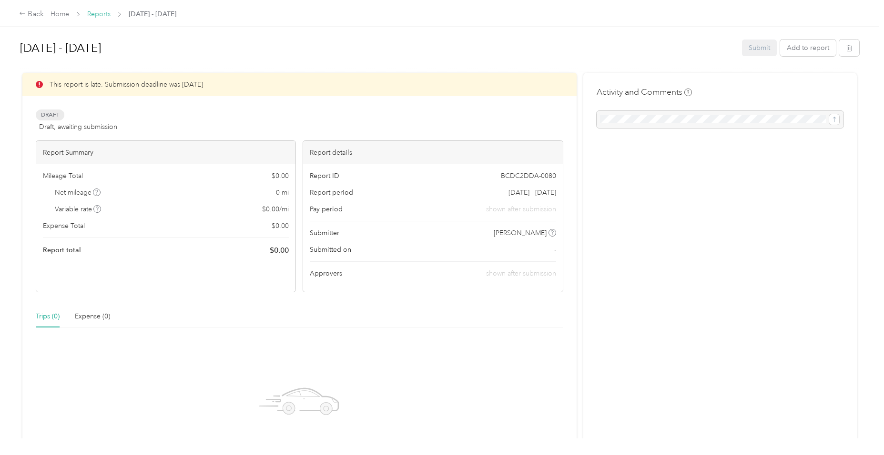
click at [90, 14] on link "Reports" at bounding box center [98, 14] width 23 height 8
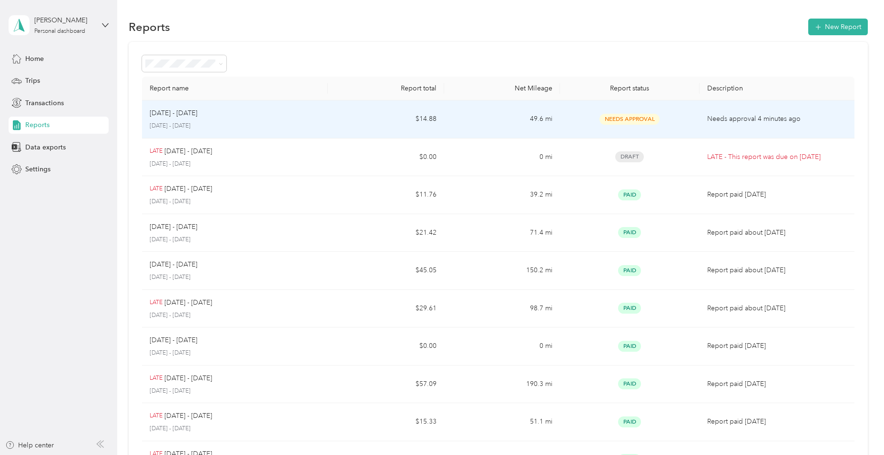
click at [197, 128] on p "[DATE] - [DATE]" at bounding box center [235, 126] width 171 height 9
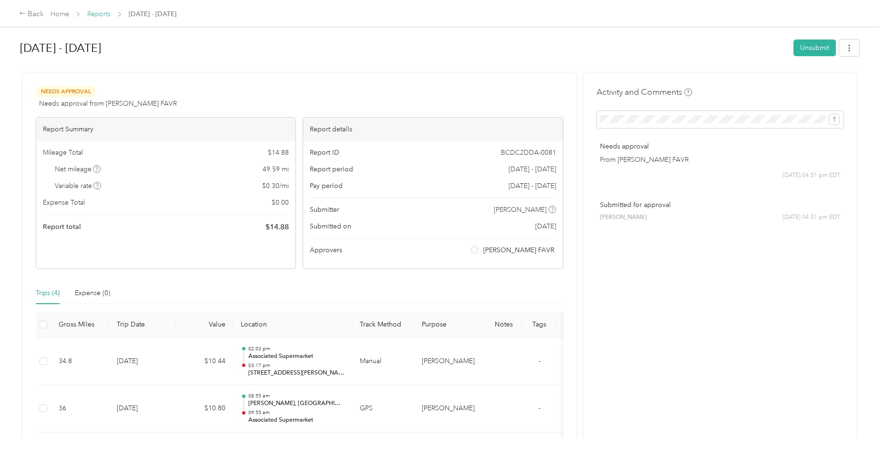
click at [101, 11] on link "Reports" at bounding box center [98, 14] width 23 height 8
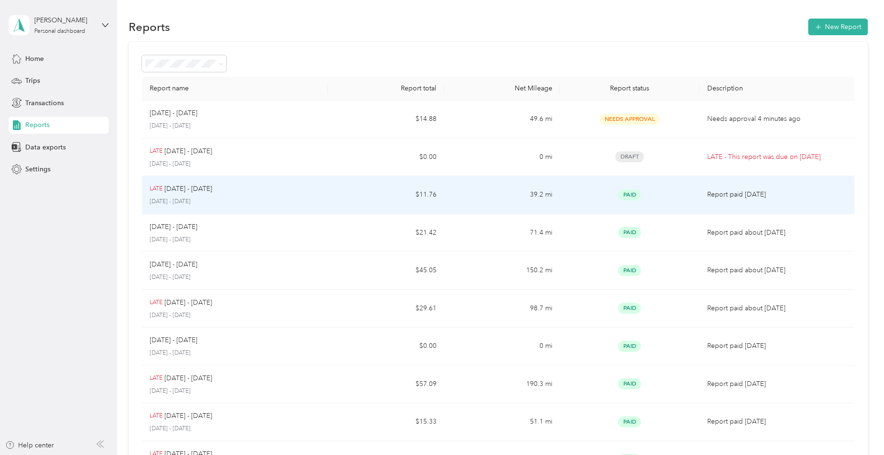
click at [192, 193] on p "[DATE] - [DATE]" at bounding box center [188, 189] width 48 height 10
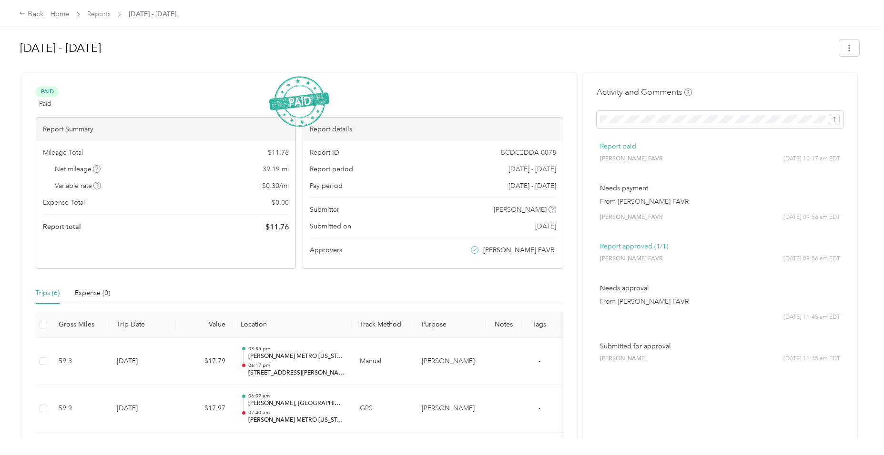
click at [103, 9] on div "Back Home Reports [DATE] - [DATE]" at bounding box center [97, 14] width 157 height 11
click at [102, 11] on link "Reports" at bounding box center [98, 14] width 23 height 8
